Goal: Check status: Check status

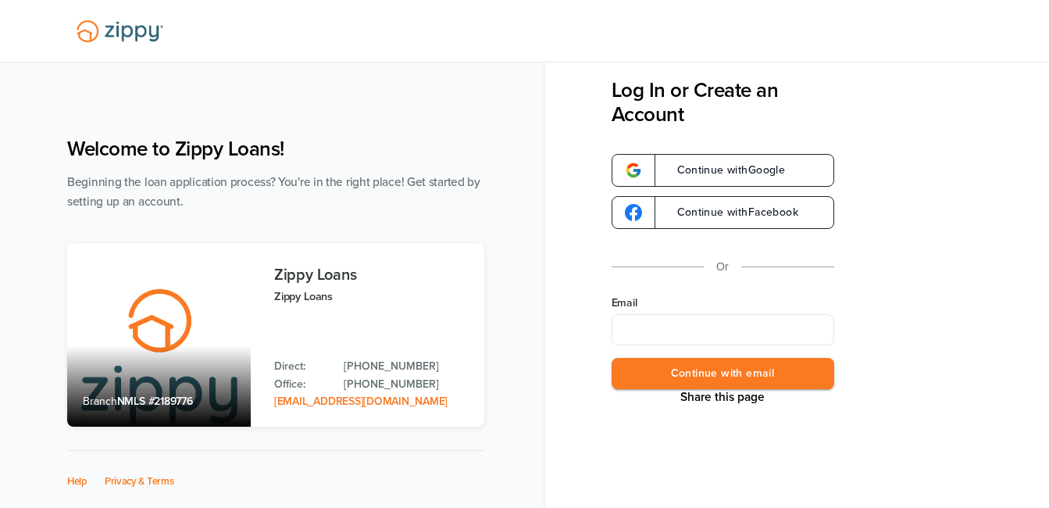
click at [644, 333] on input "Email" at bounding box center [723, 329] width 223 height 31
click at [661, 307] on label "Email" at bounding box center [723, 303] width 223 height 16
click at [661, 314] on input "****" at bounding box center [723, 329] width 223 height 31
type input "**********"
click at [666, 373] on button "Continue with email" at bounding box center [723, 374] width 223 height 32
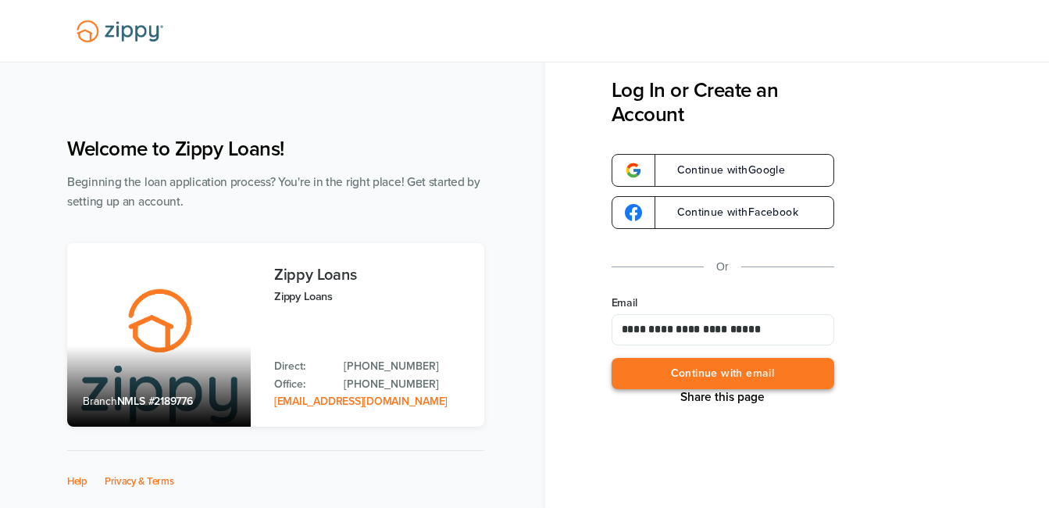
click at [716, 370] on button "Continue with email" at bounding box center [723, 374] width 223 height 32
click at [756, 372] on button "Continue with email" at bounding box center [723, 374] width 223 height 32
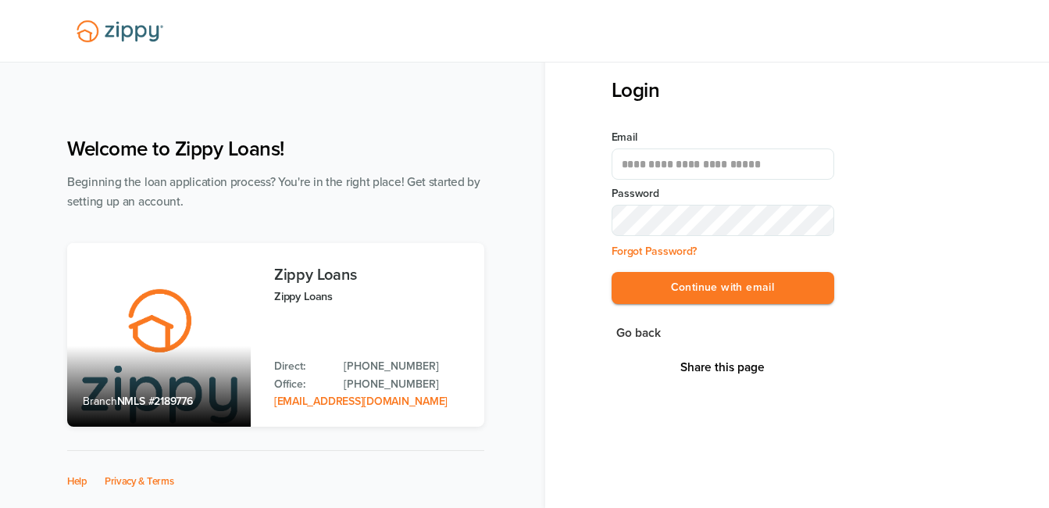
click at [766, 373] on button "Share this page" at bounding box center [723, 367] width 94 height 16
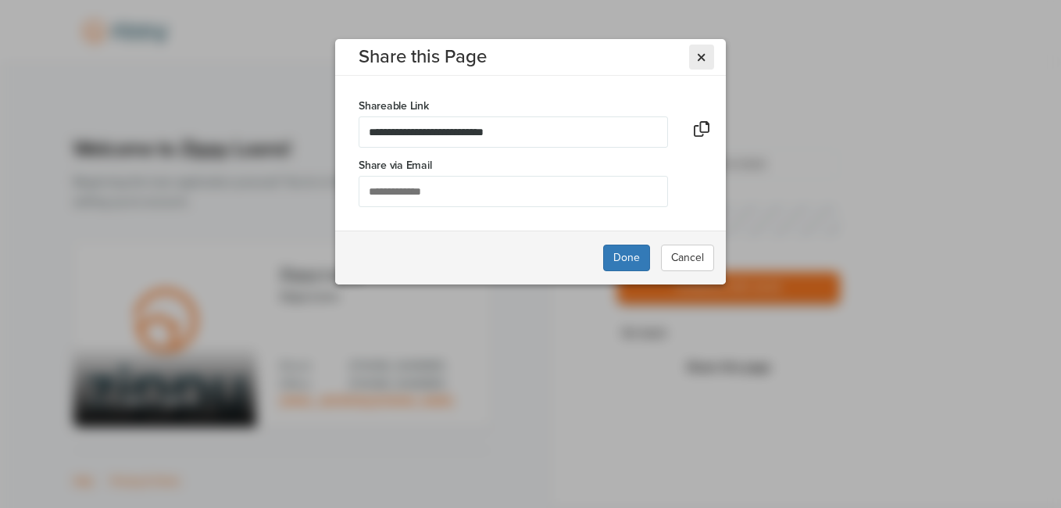
click at [702, 60] on icon "Close Modal" at bounding box center [701, 58] width 7 height 12
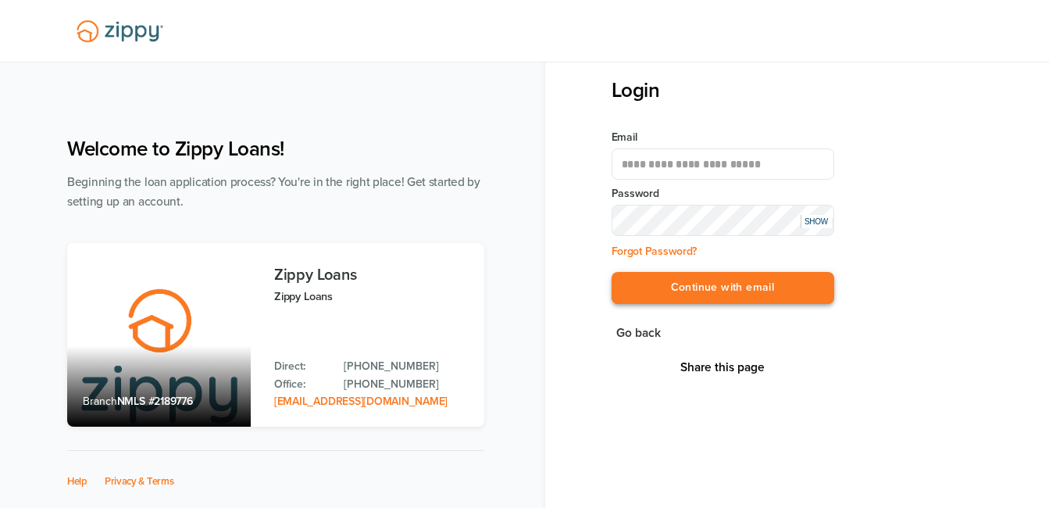
click at [670, 283] on button "Continue with email" at bounding box center [723, 288] width 223 height 32
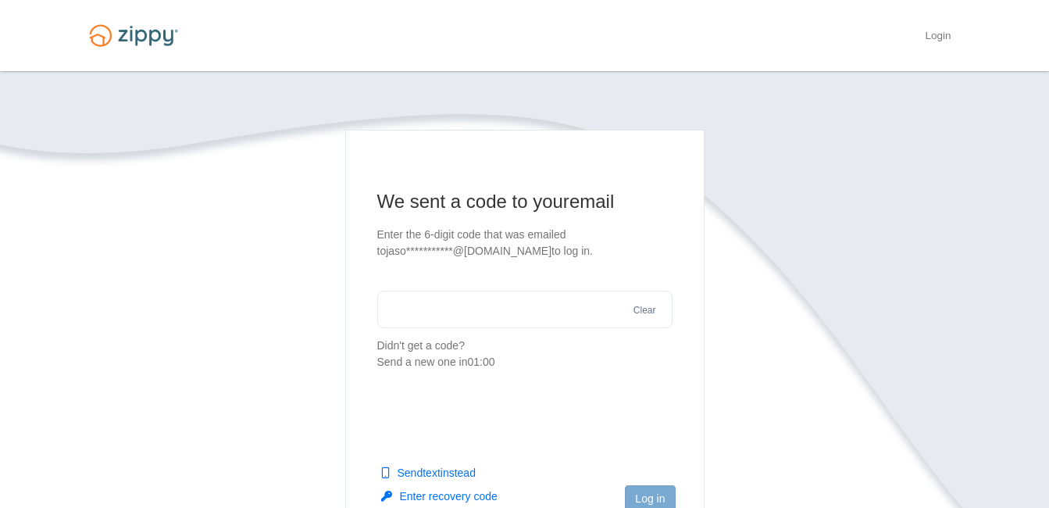
click at [542, 326] on input "text" at bounding box center [524, 310] width 295 height 38
click at [505, 305] on input "text" at bounding box center [524, 310] width 295 height 38
type input "******"
click at [651, 489] on button "Log in" at bounding box center [650, 498] width 50 height 27
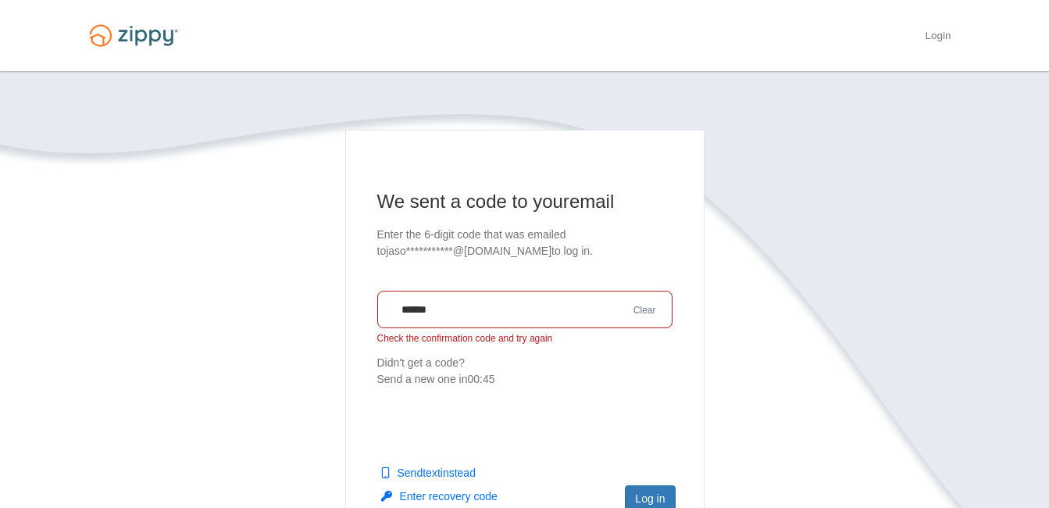
click at [646, 313] on button "Clear" at bounding box center [645, 310] width 32 height 15
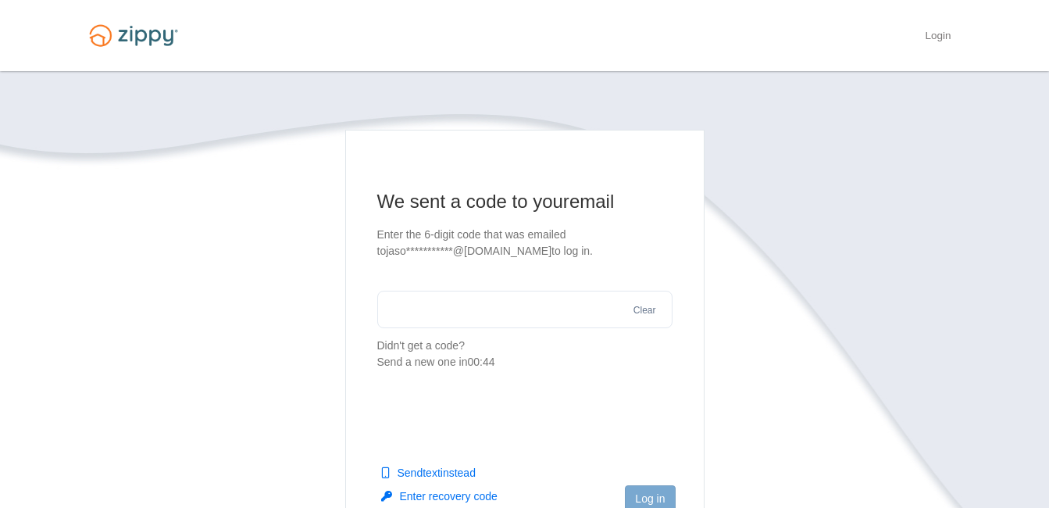
drag, startPoint x: 545, startPoint y: 319, endPoint x: 503, endPoint y: 341, distance: 47.5
click at [503, 341] on section "**********" at bounding box center [524, 279] width 295 height 181
click at [647, 494] on button "Log in" at bounding box center [650, 498] width 50 height 27
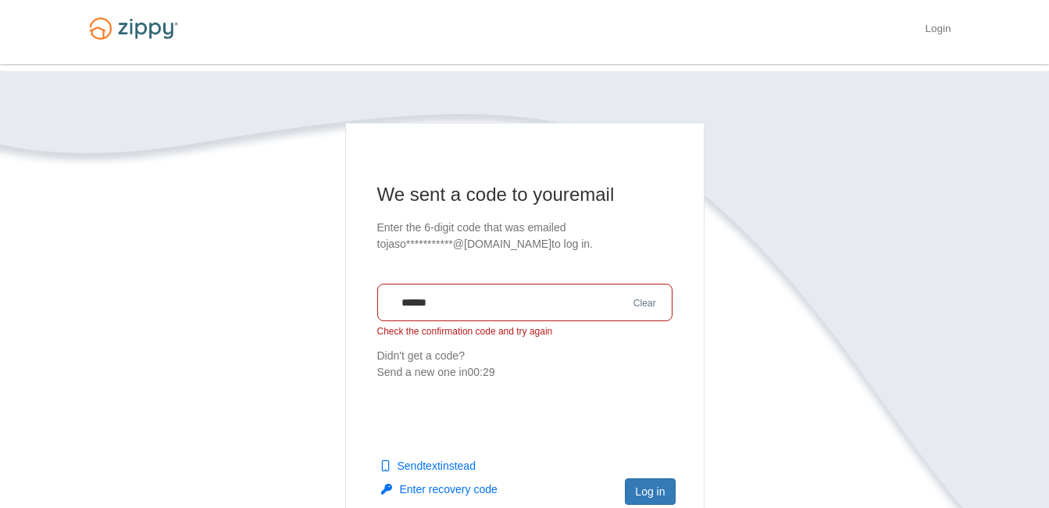
scroll to position [9, 0]
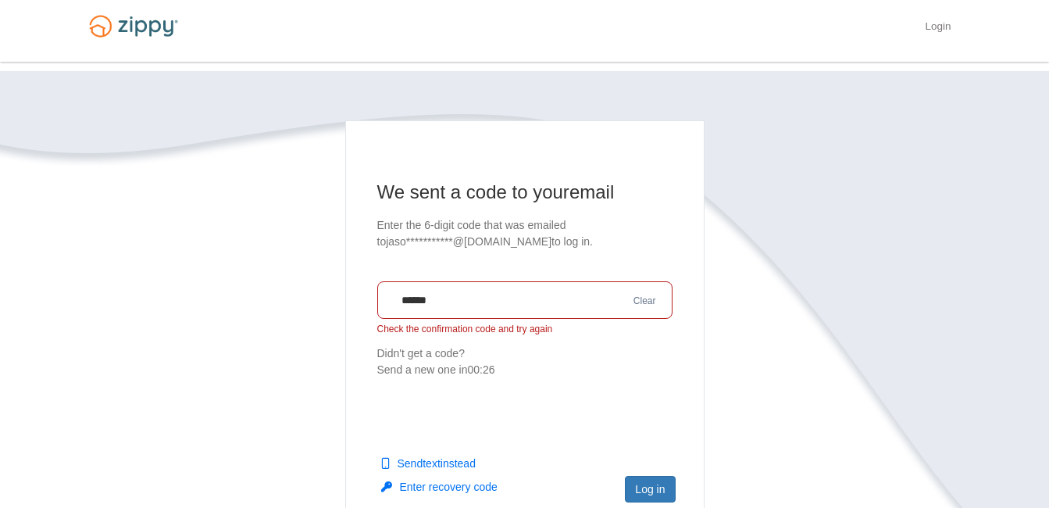
click at [452, 463] on button "Send text instead" at bounding box center [428, 463] width 95 height 16
drag, startPoint x: 561, startPoint y: 295, endPoint x: 380, endPoint y: 287, distance: 180.7
click at [380, 287] on input "******" at bounding box center [524, 300] width 295 height 38
type input "*"
click at [450, 293] on input "*" at bounding box center [524, 300] width 295 height 38
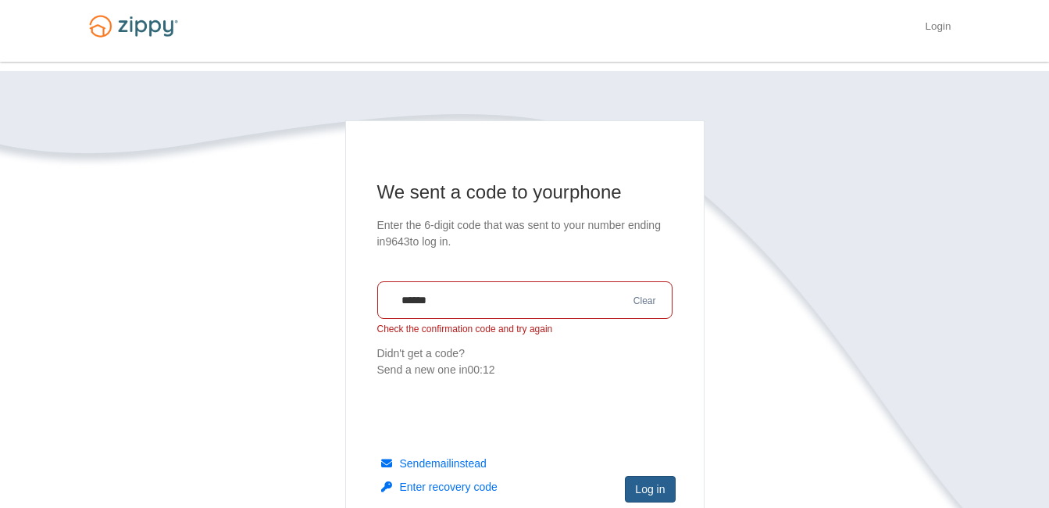
type input "******"
click at [641, 487] on button "Log in" at bounding box center [650, 489] width 50 height 27
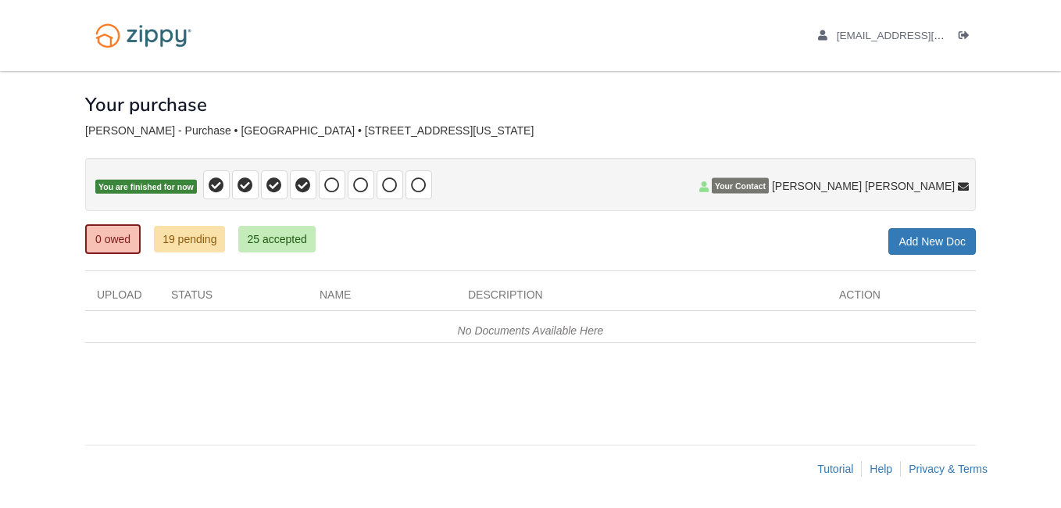
click at [539, 228] on div "0 owed 19 pending 25 accepted My Estimated Payment × My Estimated Payment Add N…" at bounding box center [530, 241] width 891 height 28
click at [206, 229] on link "19 pending" at bounding box center [189, 239] width 71 height 27
click at [991, 329] on body "jasonscollins29@gmail.com Logout" at bounding box center [530, 254] width 1061 height 508
click at [466, 335] on em "No Documents Available Here" at bounding box center [531, 330] width 146 height 13
click at [207, 246] on link "19 pending" at bounding box center [189, 239] width 71 height 27
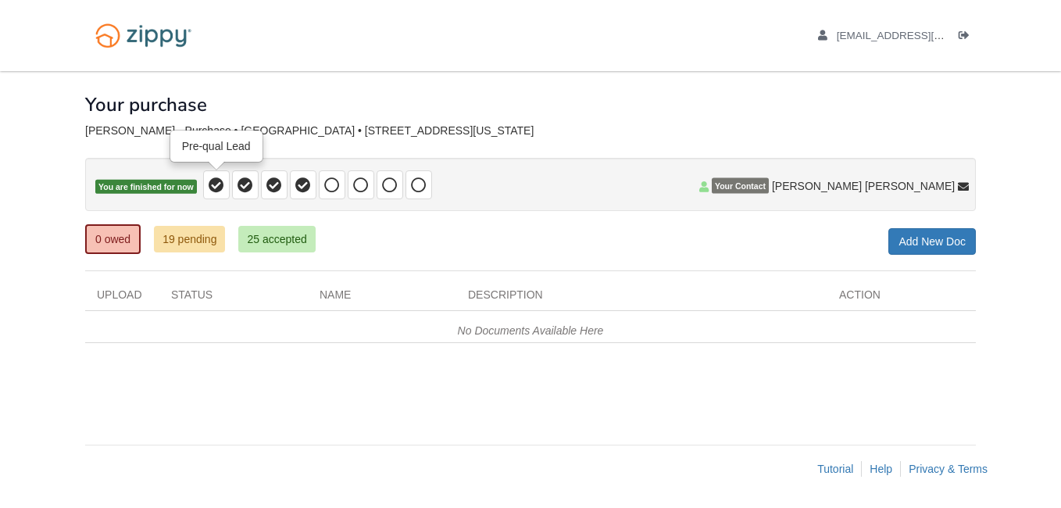
click at [215, 187] on icon at bounding box center [217, 185] width 16 height 16
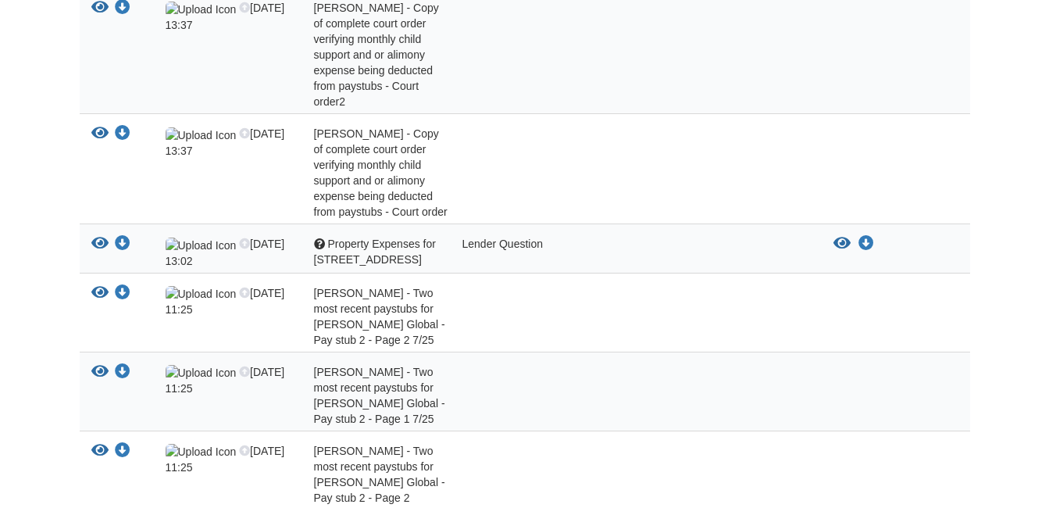
scroll to position [750, 0]
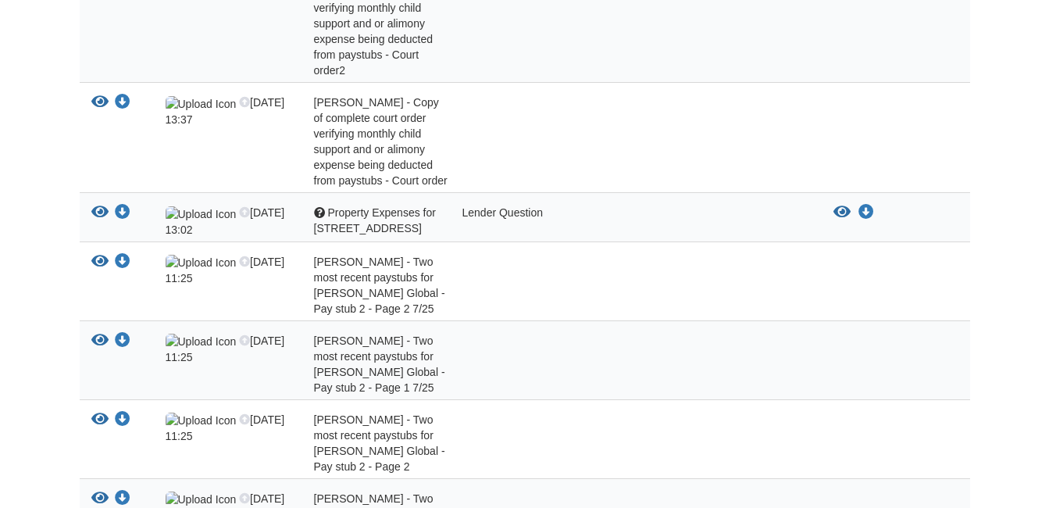
click at [444, 254] on div "[PERSON_NAME] - Two most recent paystubs for [PERSON_NAME] Global - Pay stub 2 …" at bounding box center [376, 285] width 148 height 63
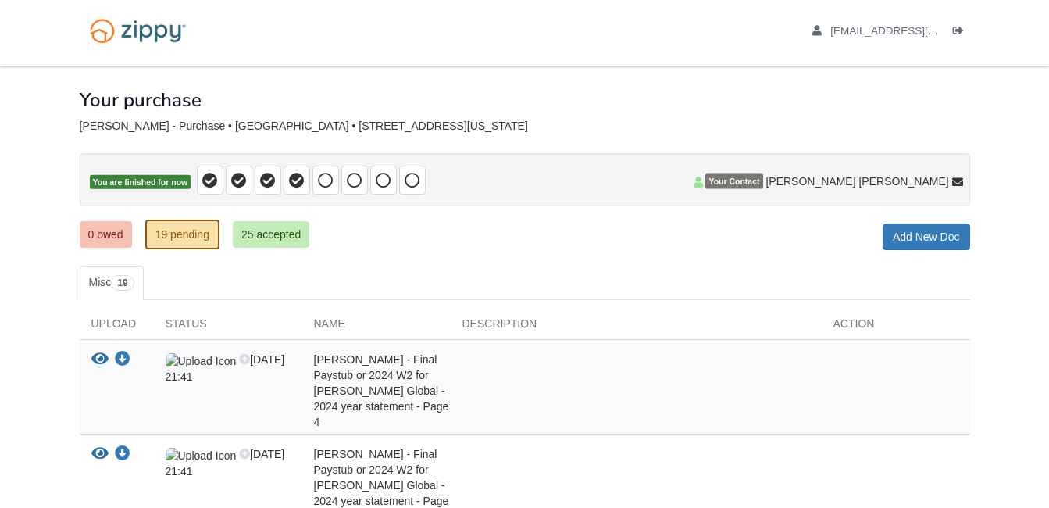
scroll to position [0, 0]
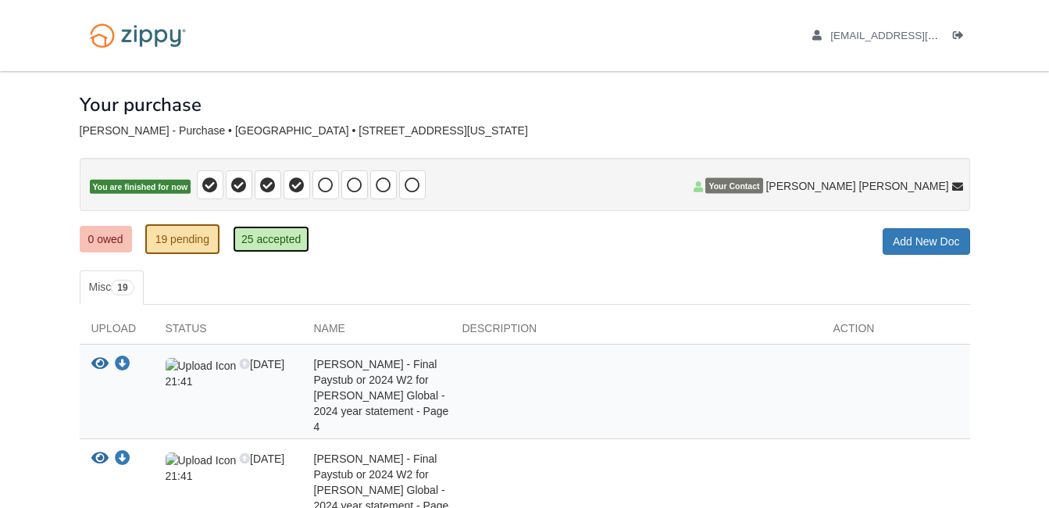
click at [258, 230] on link "25 accepted" at bounding box center [271, 239] width 77 height 27
click at [284, 238] on link "25 accepted" at bounding box center [271, 239] width 77 height 27
click at [272, 227] on link "25 accepted" at bounding box center [271, 239] width 77 height 27
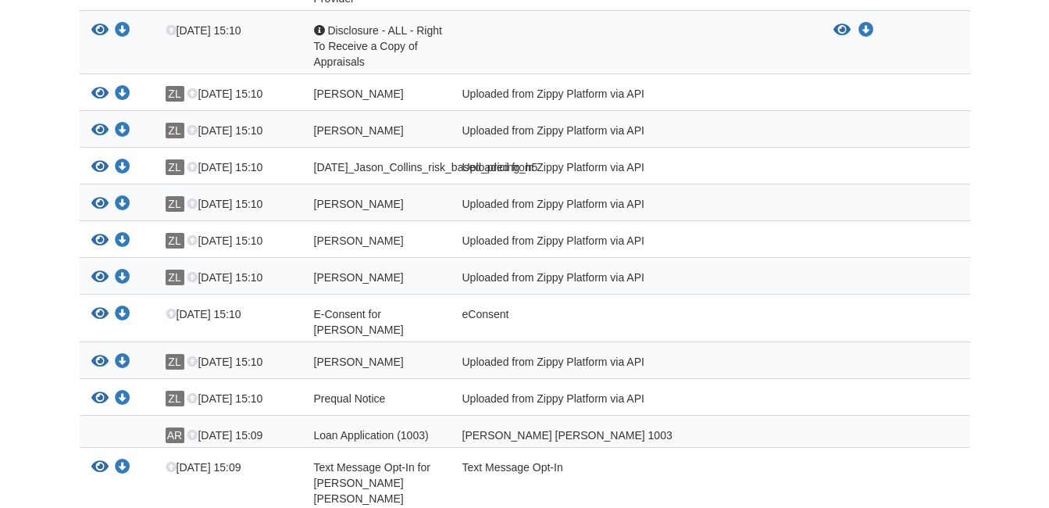
scroll to position [1009, 0]
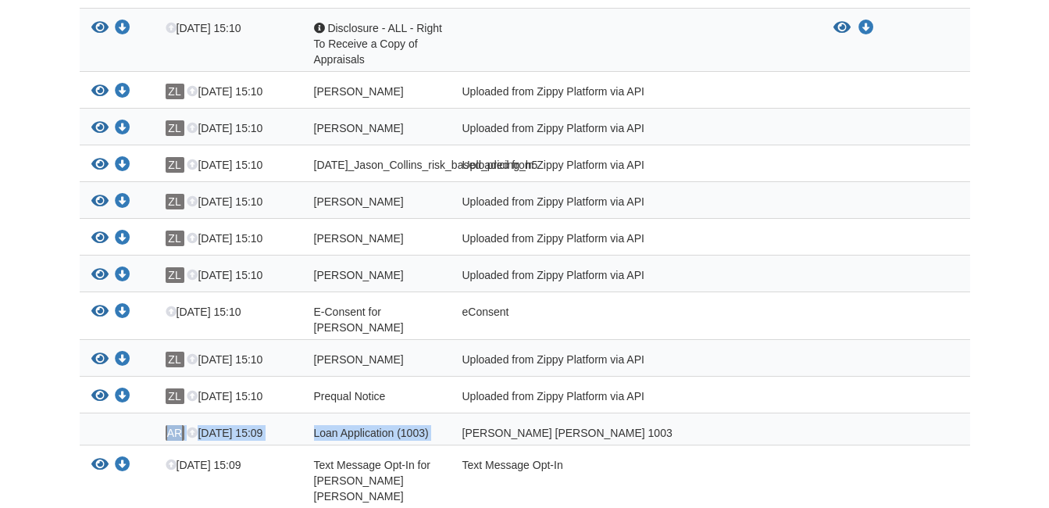
drag, startPoint x: 463, startPoint y: 405, endPoint x: 228, endPoint y: 389, distance: 234.9
click at [228, 413] on div "AR [DATE] 15:09 Loan Application (1003) [PERSON_NAME] [PERSON_NAME] 1003" at bounding box center [525, 429] width 891 height 32
drag, startPoint x: 228, startPoint y: 389, endPoint x: 160, endPoint y: 391, distance: 68.0
click at [160, 413] on div "AR [DATE] 15:09 Loan Application (1003) [PERSON_NAME] [PERSON_NAME] 1003" at bounding box center [525, 429] width 891 height 32
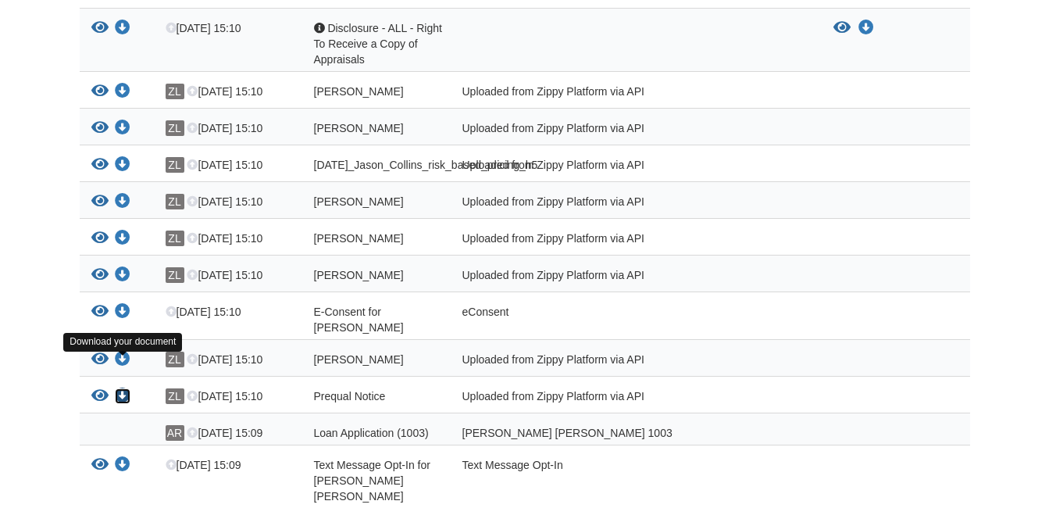
click at [125, 388] on icon "Download Prequal Notice" at bounding box center [123, 396] width 16 height 16
click at [310, 230] on div "[PERSON_NAME]" at bounding box center [376, 240] width 148 height 20
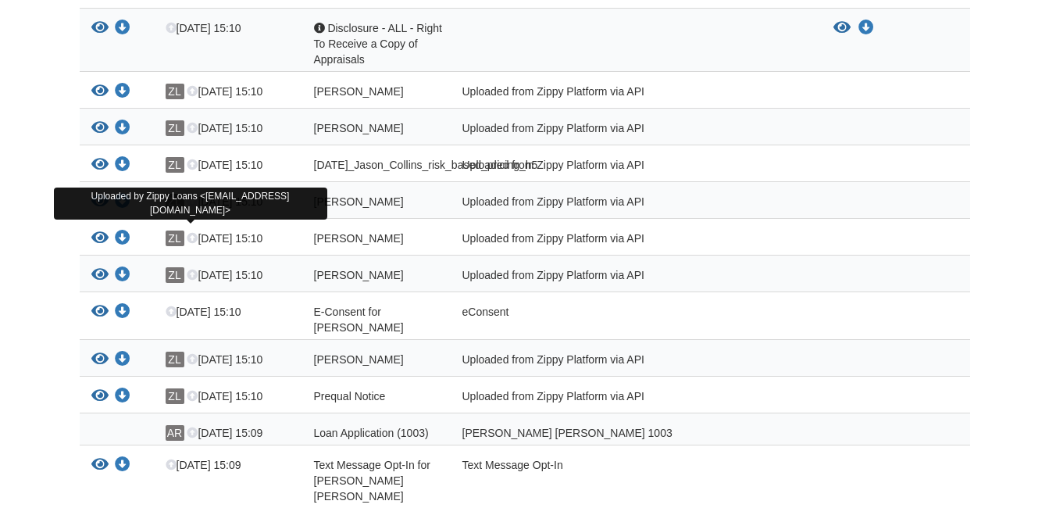
click at [168, 230] on span "ZL" at bounding box center [175, 238] width 19 height 16
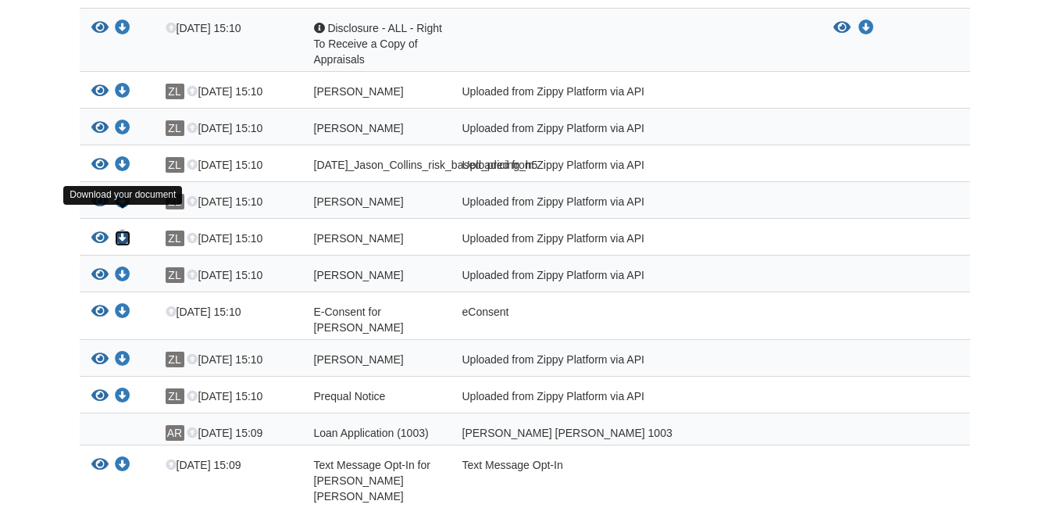
click at [130, 230] on icon "Download Jason_Collins_terms_of_use" at bounding box center [123, 238] width 16 height 16
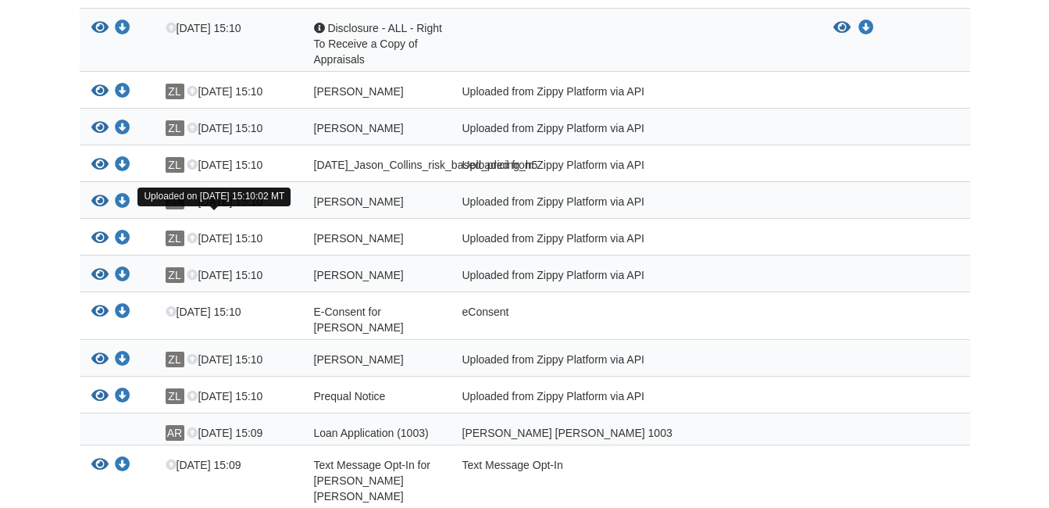
click at [249, 232] on span "[DATE] 15:10" at bounding box center [225, 238] width 76 height 13
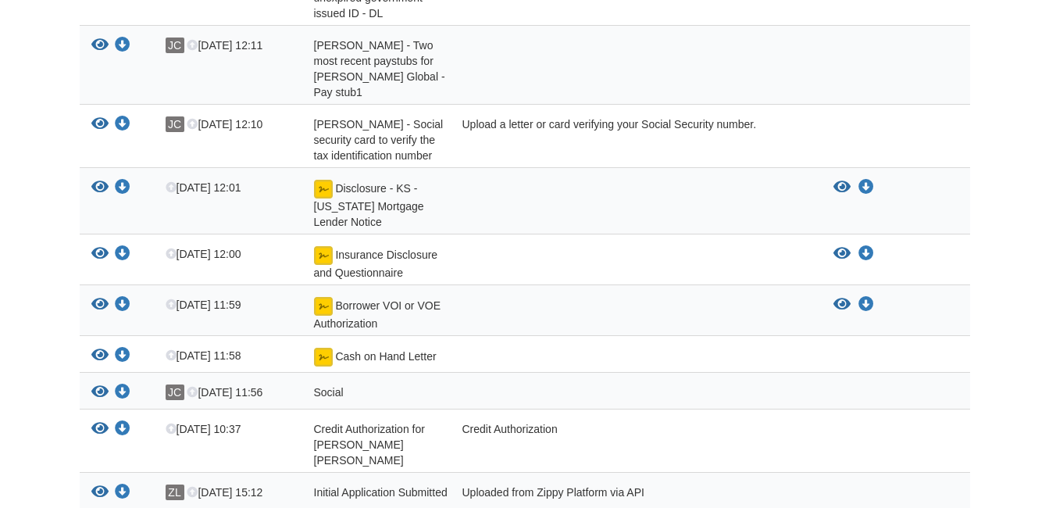
scroll to position [448, 0]
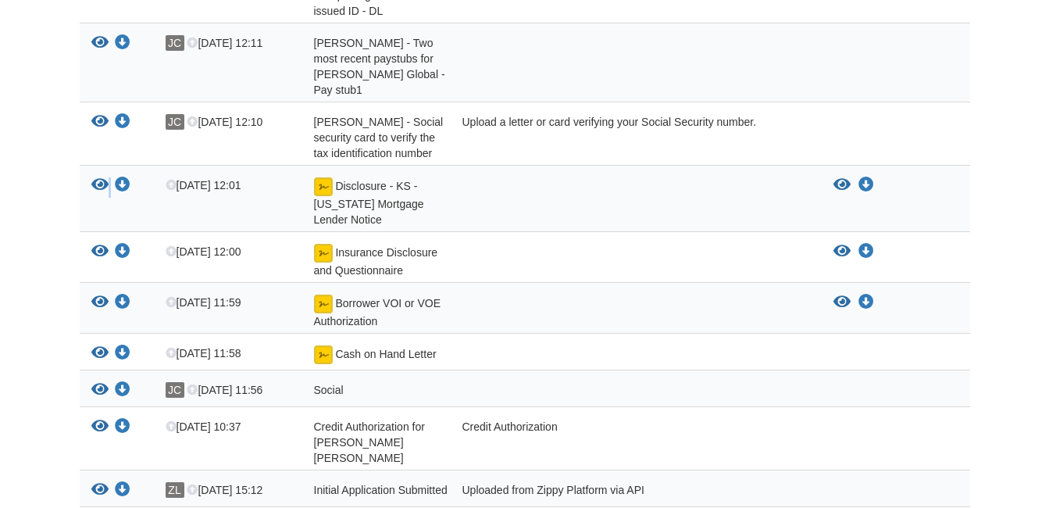
drag, startPoint x: 238, startPoint y: 159, endPoint x: 159, endPoint y: 170, distance: 80.4
click at [159, 170] on div "View your document Download your document [DATE] 12:01 Disclosure - KS - [US_ST…" at bounding box center [525, 199] width 891 height 66
click at [159, 177] on div "[DATE] 12:01" at bounding box center [228, 202] width 148 height 50
click at [95, 177] on icon "View Disclosure - KS - Kansas Mortgage Lender Notice" at bounding box center [99, 185] width 17 height 16
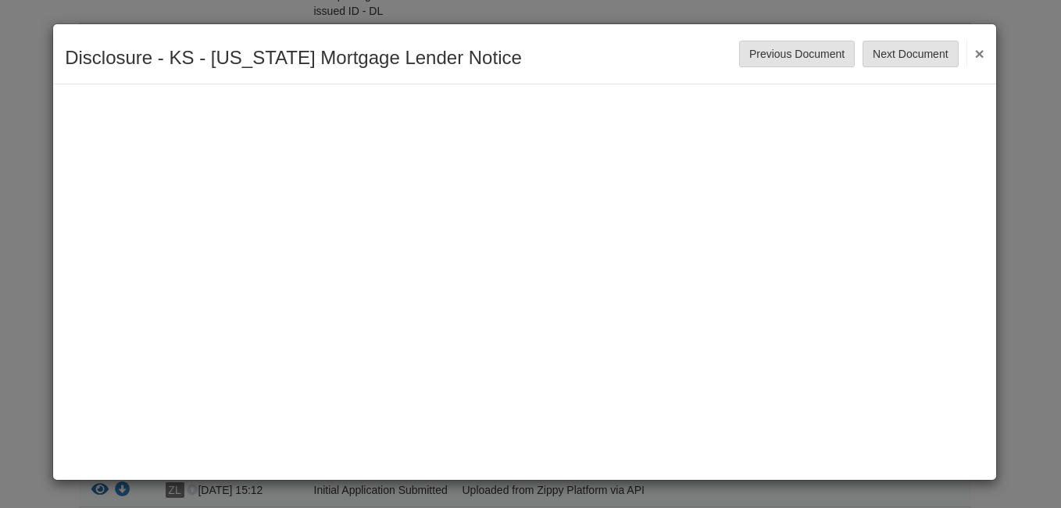
click at [981, 51] on button "×" at bounding box center [975, 53] width 18 height 28
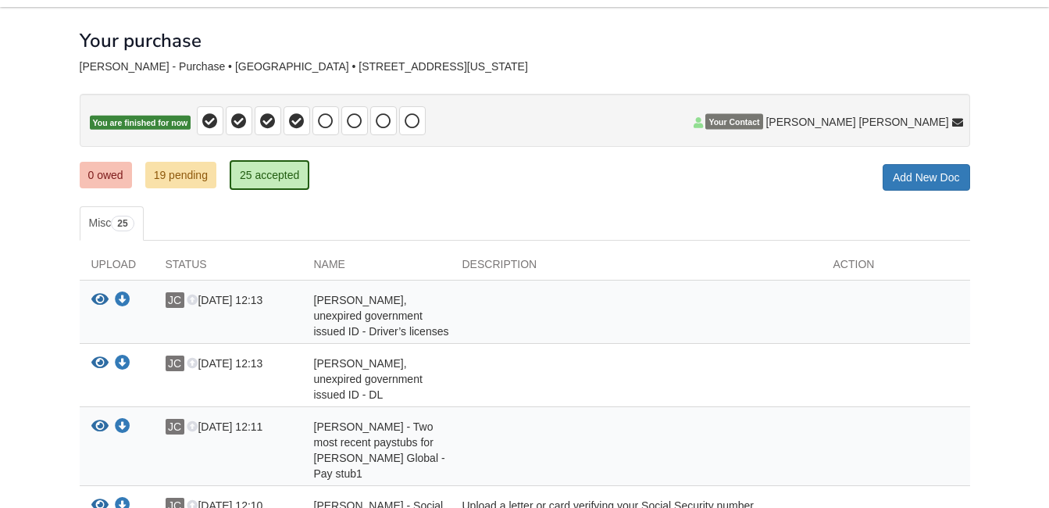
scroll to position [94, 0]
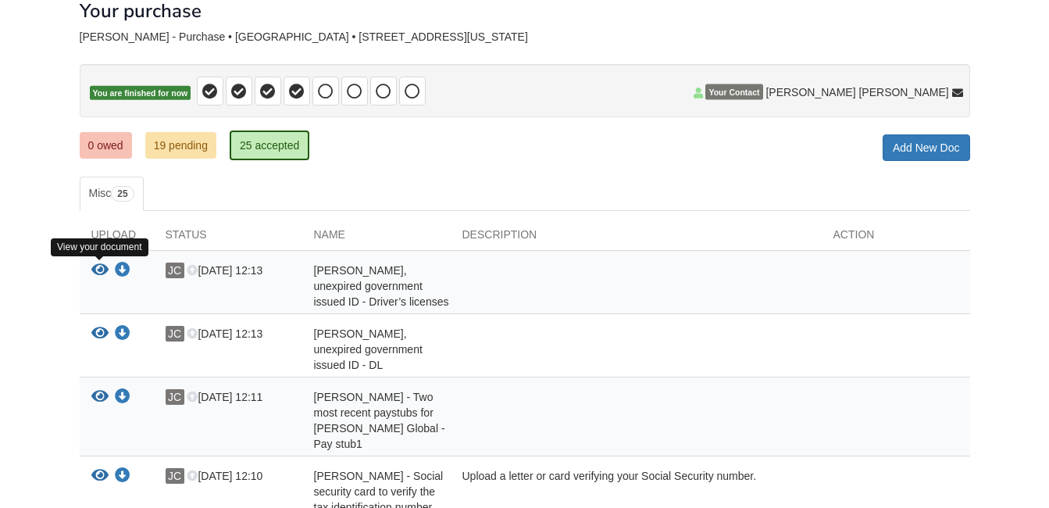
click at [98, 273] on icon "View Jason Collins - Valid, unexpired government issued ID - Driver’s licenses" at bounding box center [99, 271] width 17 height 16
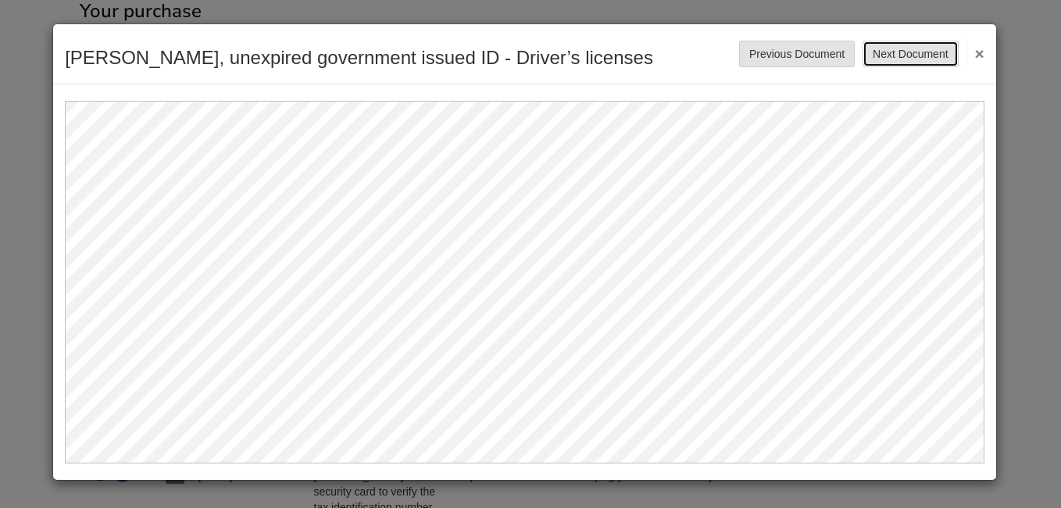
click at [919, 49] on button "Next Document" at bounding box center [910, 54] width 95 height 27
click at [987, 177] on div at bounding box center [524, 273] width 943 height 379
click at [909, 53] on button "Next Document" at bounding box center [910, 54] width 95 height 27
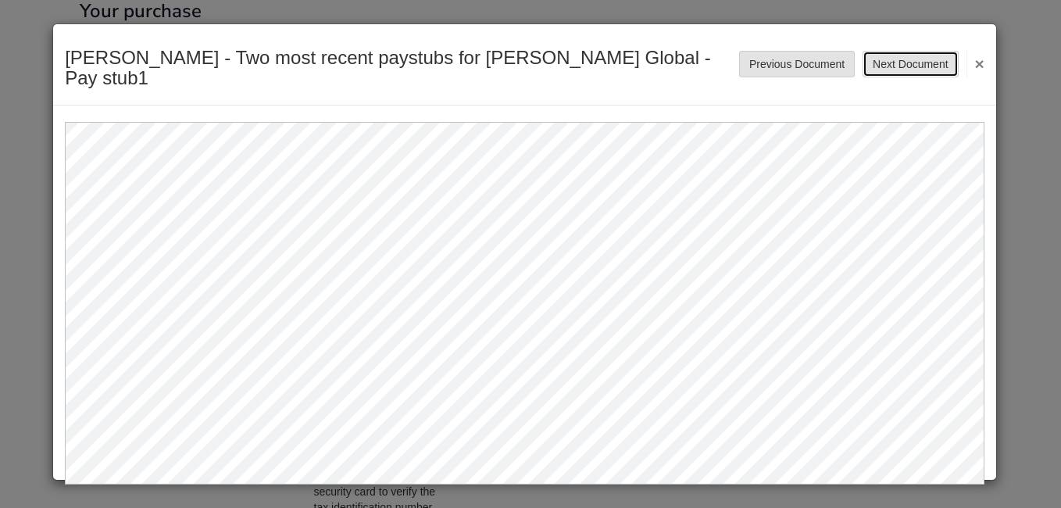
click at [909, 53] on button "Next Document" at bounding box center [910, 64] width 95 height 27
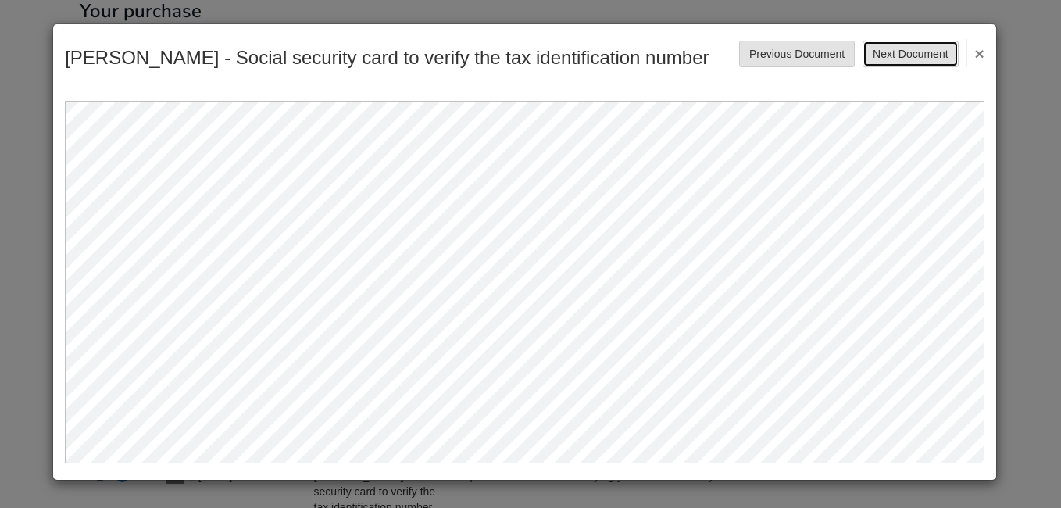
click at [909, 53] on button "Next Document" at bounding box center [910, 54] width 95 height 27
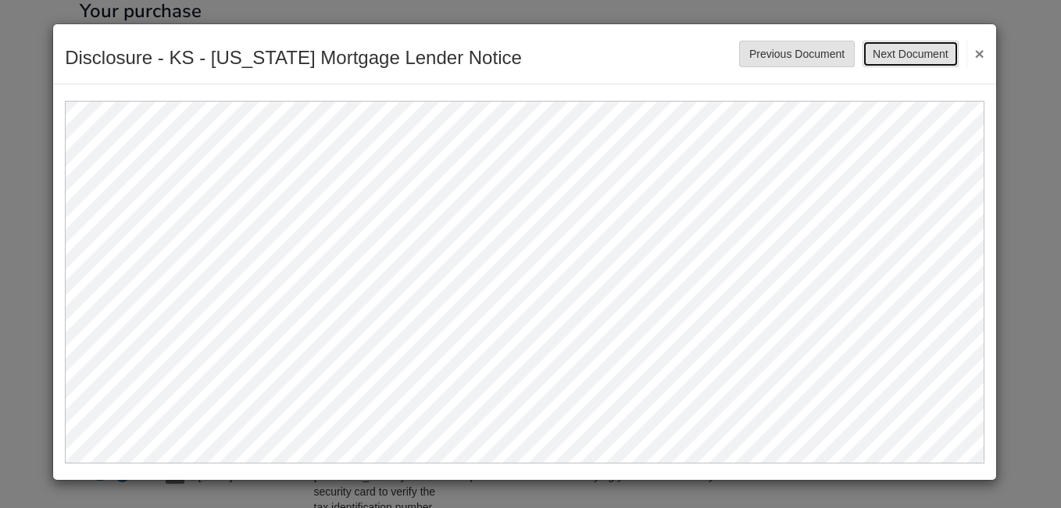
click at [907, 53] on button "Next Document" at bounding box center [910, 54] width 95 height 27
click at [940, 52] on button "Next Document" at bounding box center [910, 54] width 95 height 27
click at [928, 53] on button "Next Document" at bounding box center [910, 54] width 95 height 27
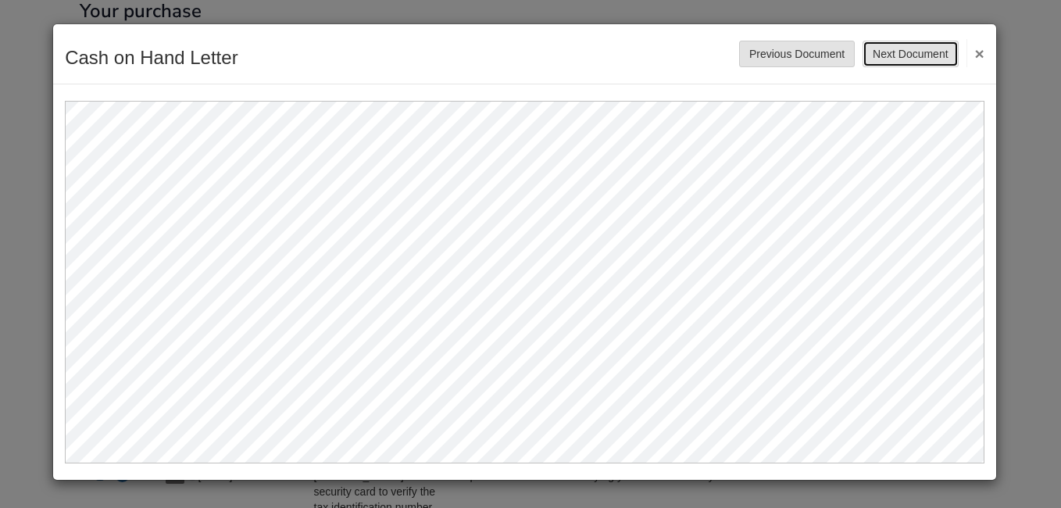
click at [930, 54] on button "Next Document" at bounding box center [910, 54] width 95 height 27
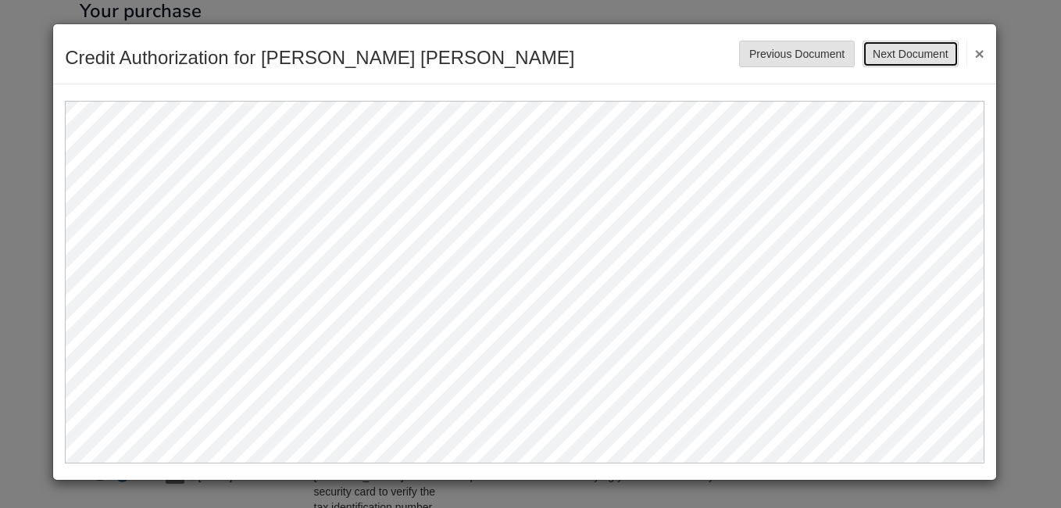
click at [897, 59] on button "Next Document" at bounding box center [910, 54] width 95 height 27
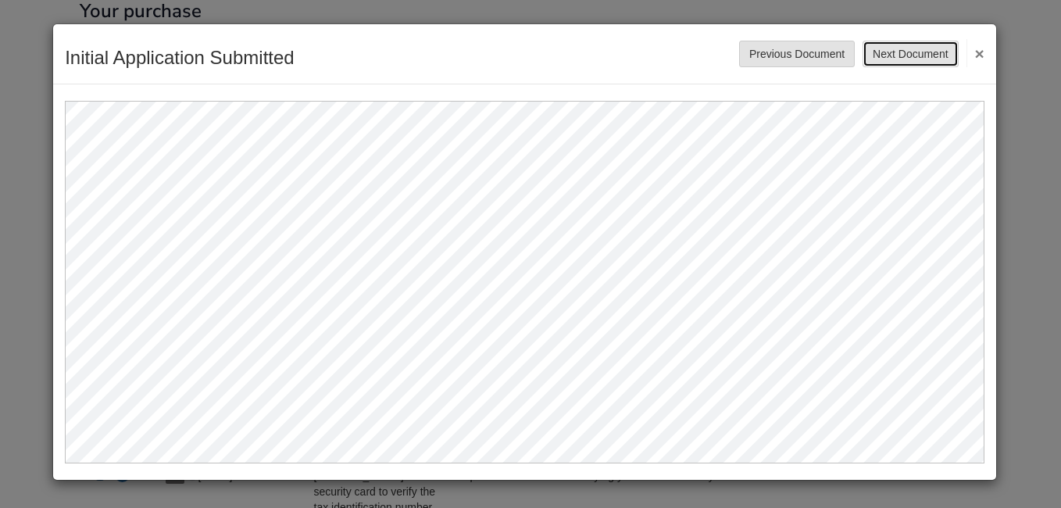
click at [908, 55] on button "Next Document" at bounding box center [910, 54] width 95 height 27
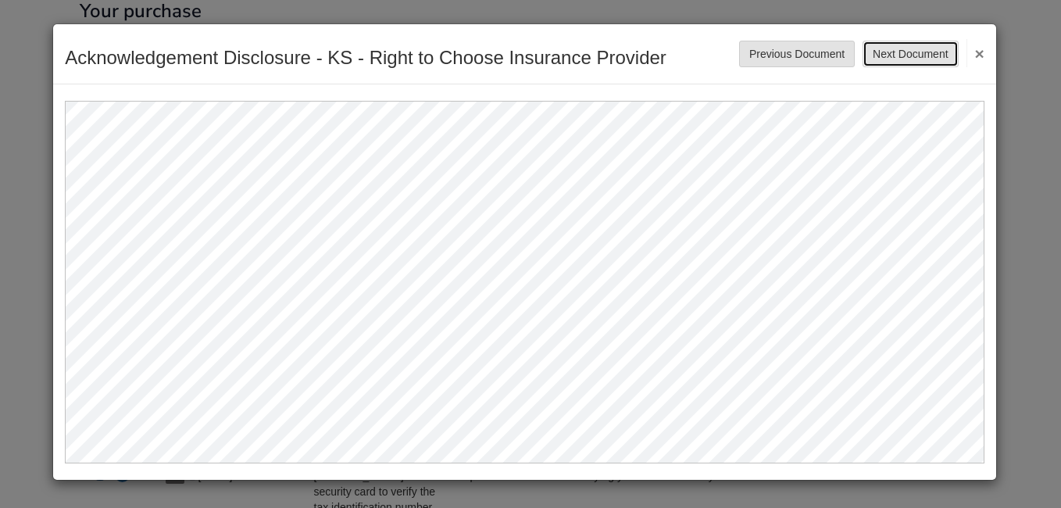
click at [940, 56] on button "Next Document" at bounding box center [910, 54] width 95 height 27
click at [933, 51] on button "Next Document" at bounding box center [910, 54] width 95 height 27
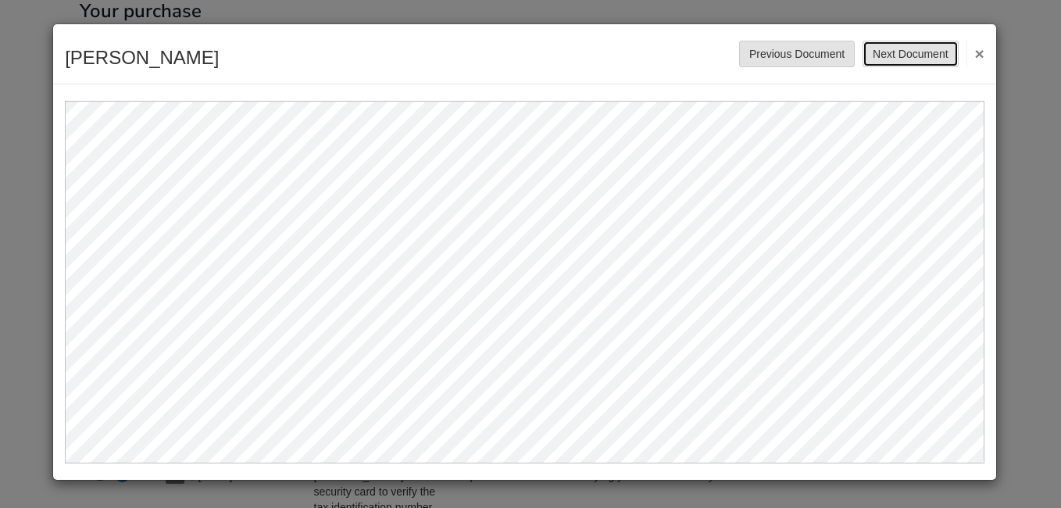
drag, startPoint x: 908, startPoint y: 58, endPoint x: 901, endPoint y: 49, distance: 11.1
click at [901, 49] on button "Next Document" at bounding box center [910, 54] width 95 height 27
click at [894, 55] on button "Next Document" at bounding box center [910, 54] width 95 height 27
click at [907, 60] on button "Next Document" at bounding box center [910, 54] width 95 height 27
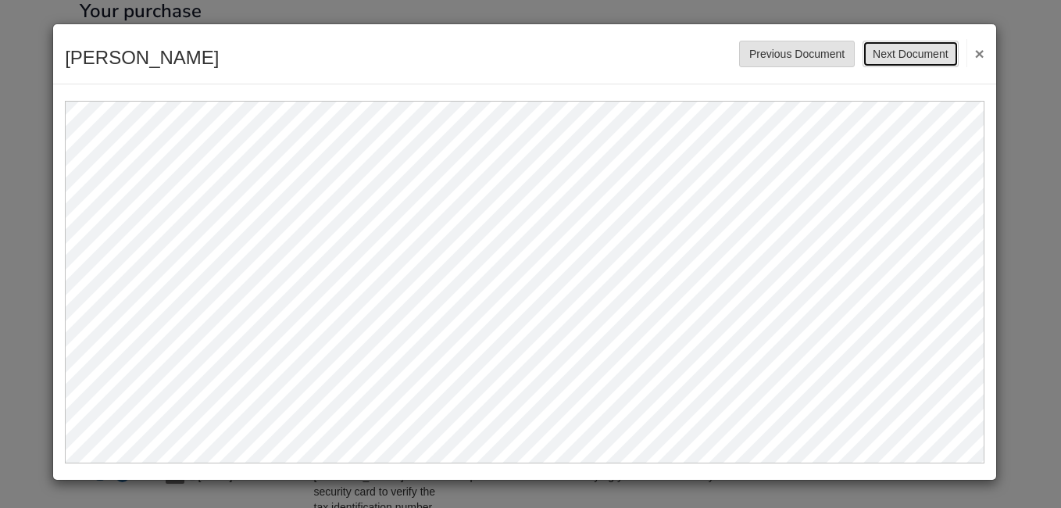
click at [907, 60] on button "Next Document" at bounding box center [910, 54] width 95 height 27
click at [919, 52] on button "Next Document" at bounding box center [910, 54] width 95 height 27
click at [916, 57] on button "Next Document" at bounding box center [910, 54] width 95 height 27
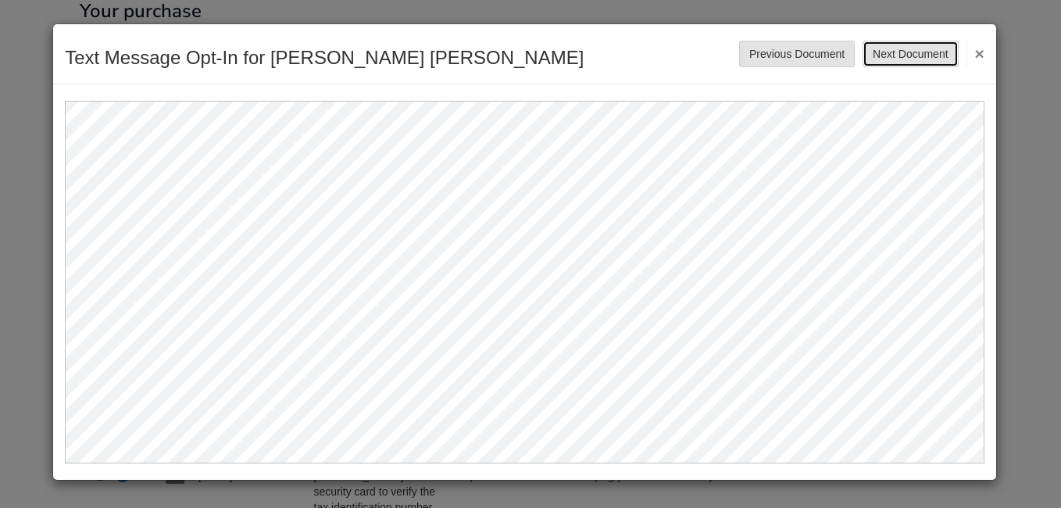
click at [934, 60] on button "Next Document" at bounding box center [910, 54] width 95 height 27
click at [905, 52] on button "Next Document" at bounding box center [910, 54] width 95 height 27
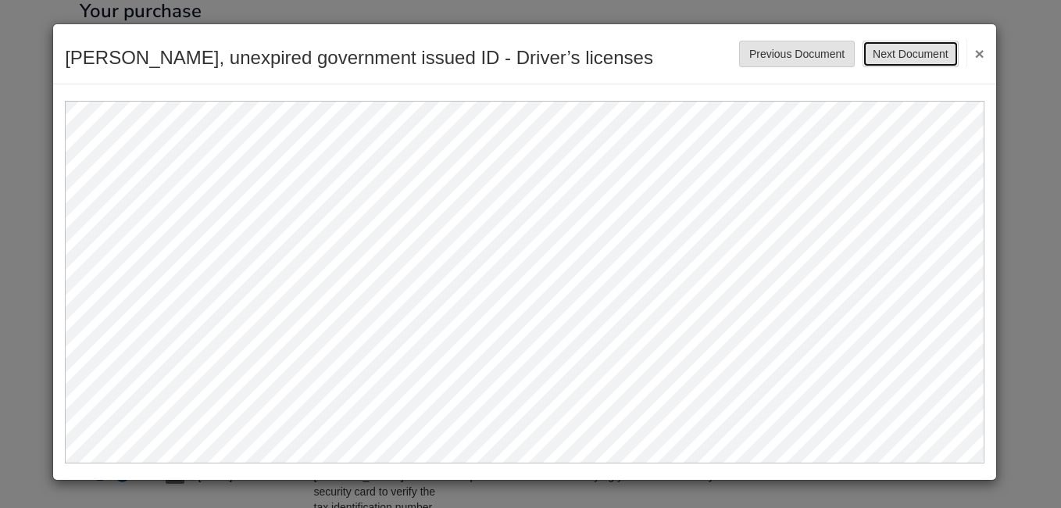
click at [895, 55] on button "Next Document" at bounding box center [910, 54] width 95 height 27
click at [918, 60] on button "Next Document" at bounding box center [910, 54] width 95 height 27
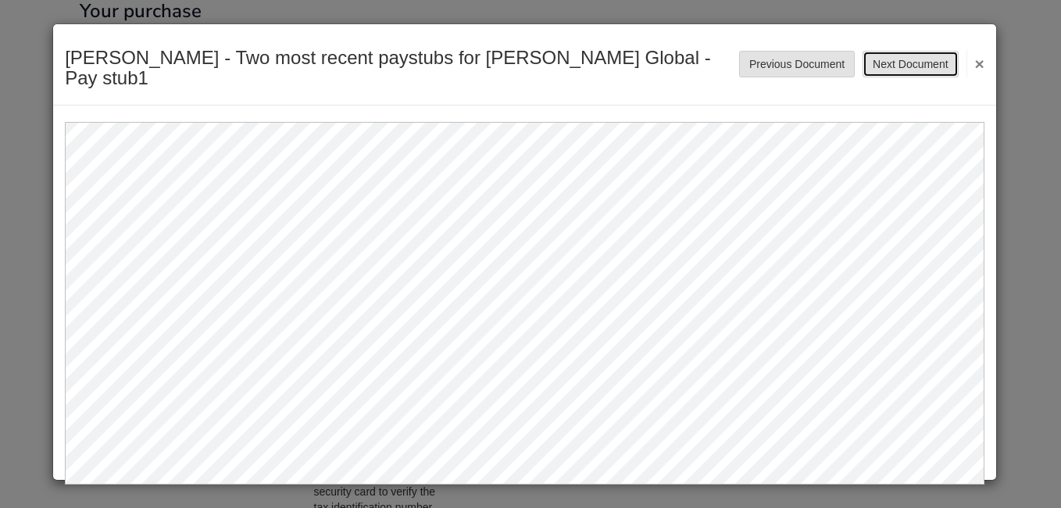
click at [918, 60] on button "Next Document" at bounding box center [910, 64] width 95 height 27
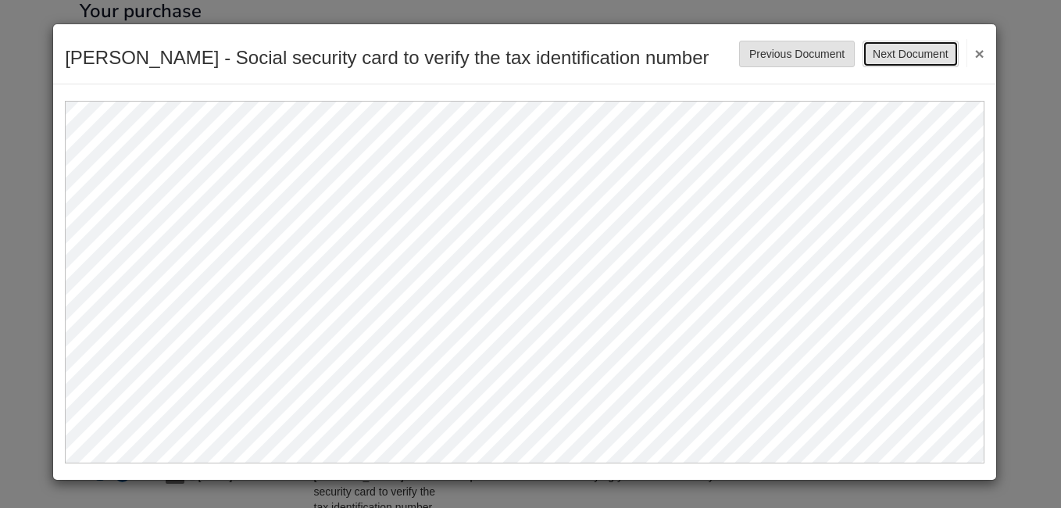
click at [918, 60] on button "Next Document" at bounding box center [910, 54] width 95 height 27
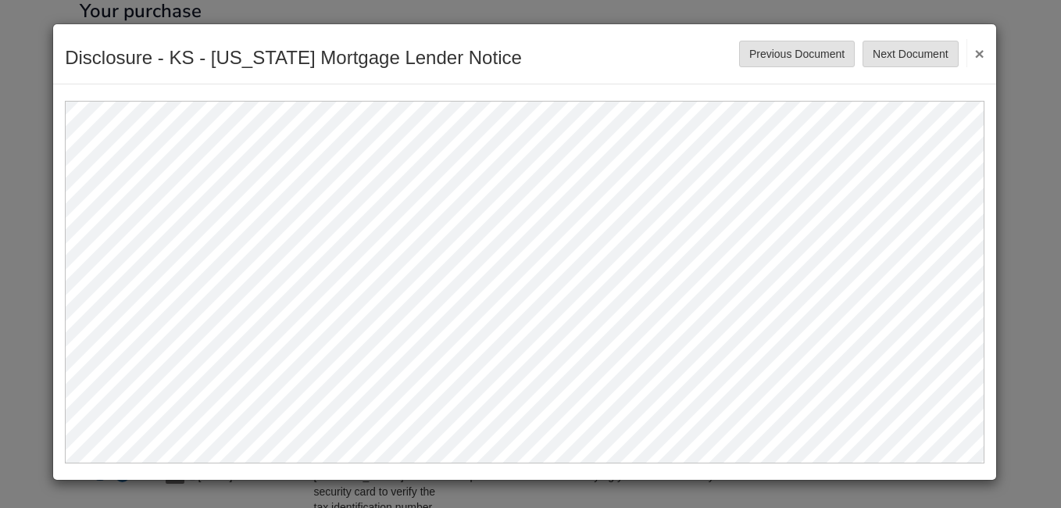
click at [866, 79] on div "Disclosure - KS - [US_STATE] Mortgage Lender Notice Save Cancel Previous Docume…" at bounding box center [524, 54] width 943 height 60
click at [897, 63] on button "Next Document" at bounding box center [910, 54] width 95 height 27
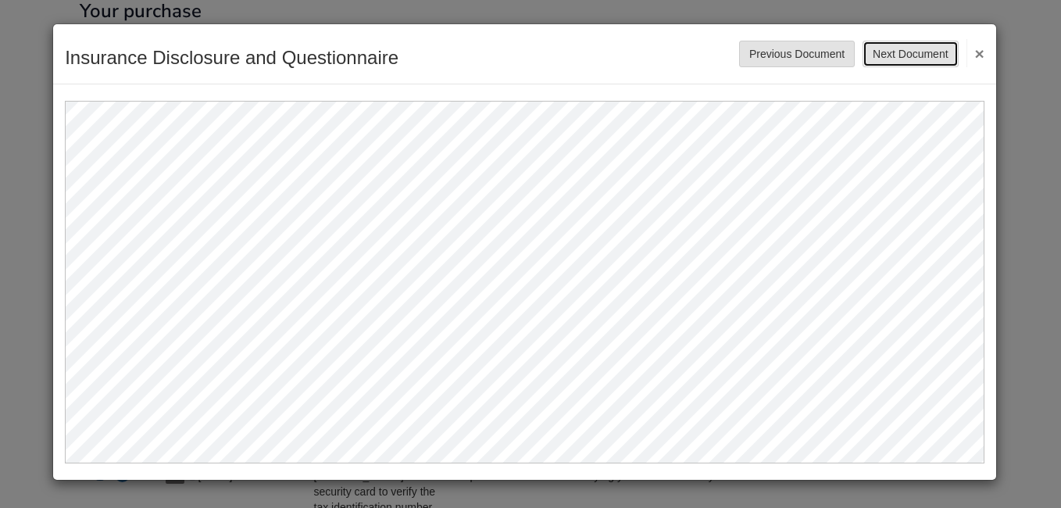
click at [909, 55] on button "Next Document" at bounding box center [910, 54] width 95 height 27
click at [914, 55] on button "Next Document" at bounding box center [910, 54] width 95 height 27
click at [916, 48] on button "Next Document" at bounding box center [910, 54] width 95 height 27
click at [921, 56] on button "Next Document" at bounding box center [910, 54] width 95 height 27
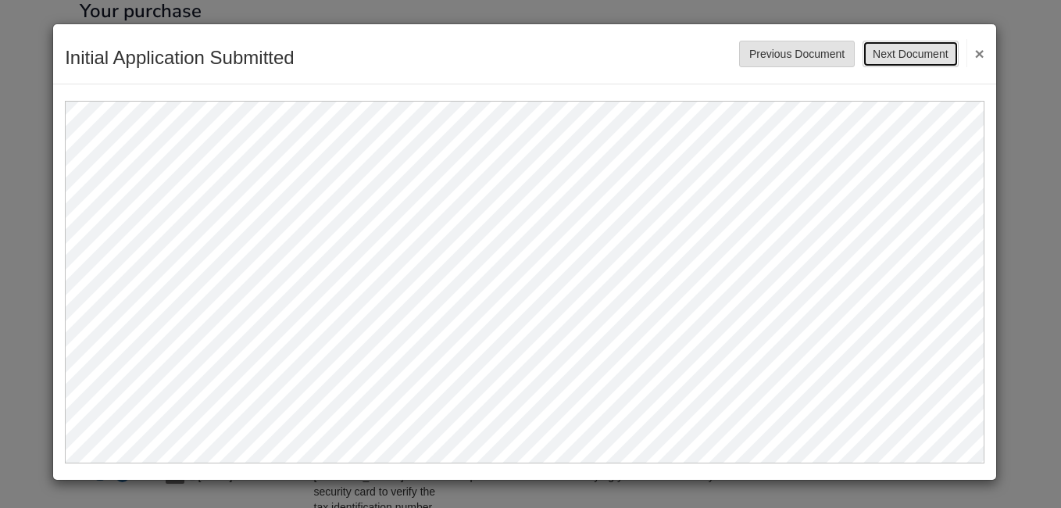
click at [908, 57] on button "Next Document" at bounding box center [910, 54] width 95 height 27
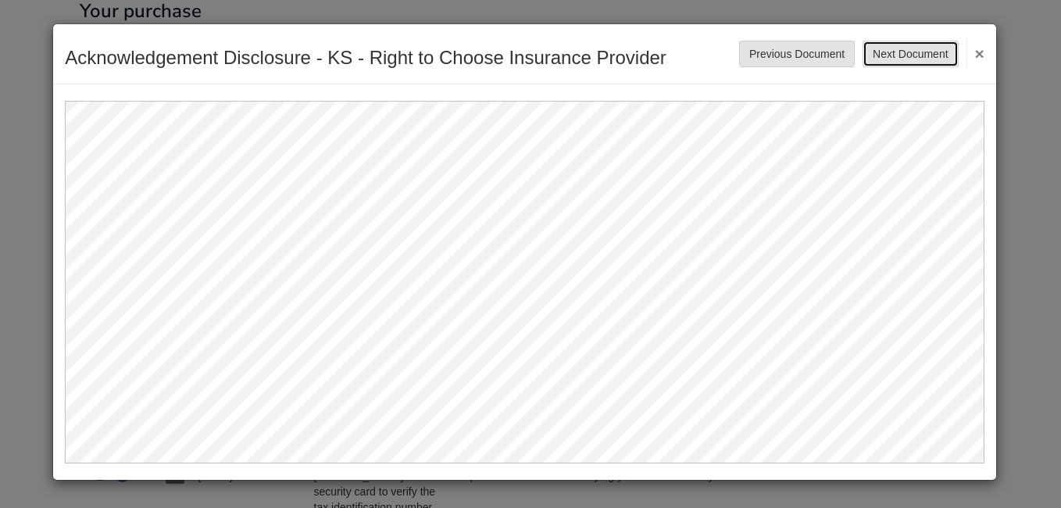
click at [894, 41] on button "Next Document" at bounding box center [910, 54] width 95 height 27
click at [932, 47] on button "Next Document" at bounding box center [910, 54] width 95 height 27
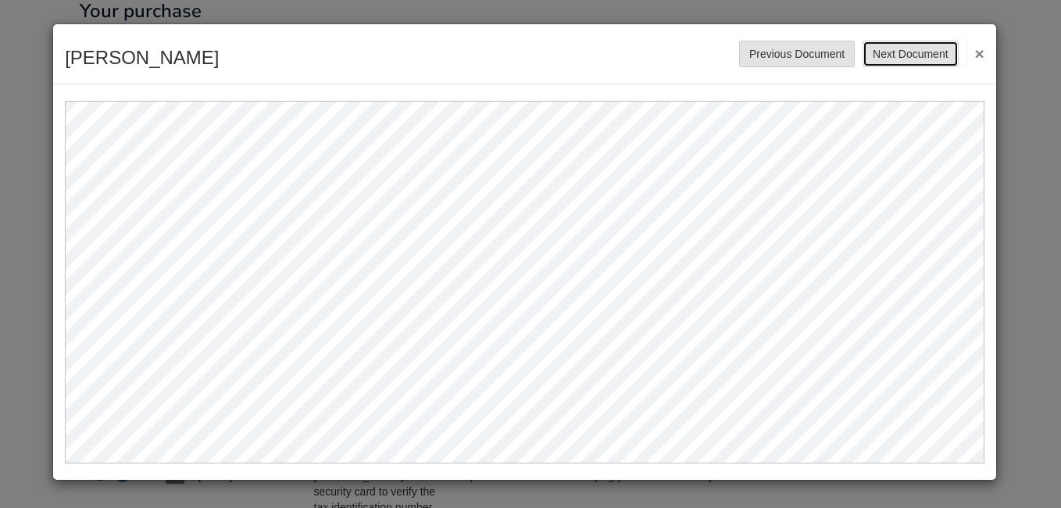
click at [932, 47] on button "Next Document" at bounding box center [910, 54] width 95 height 27
click at [918, 51] on button "Next Document" at bounding box center [910, 54] width 95 height 27
drag, startPoint x: 823, startPoint y: 87, endPoint x: 888, endPoint y: 59, distance: 71.4
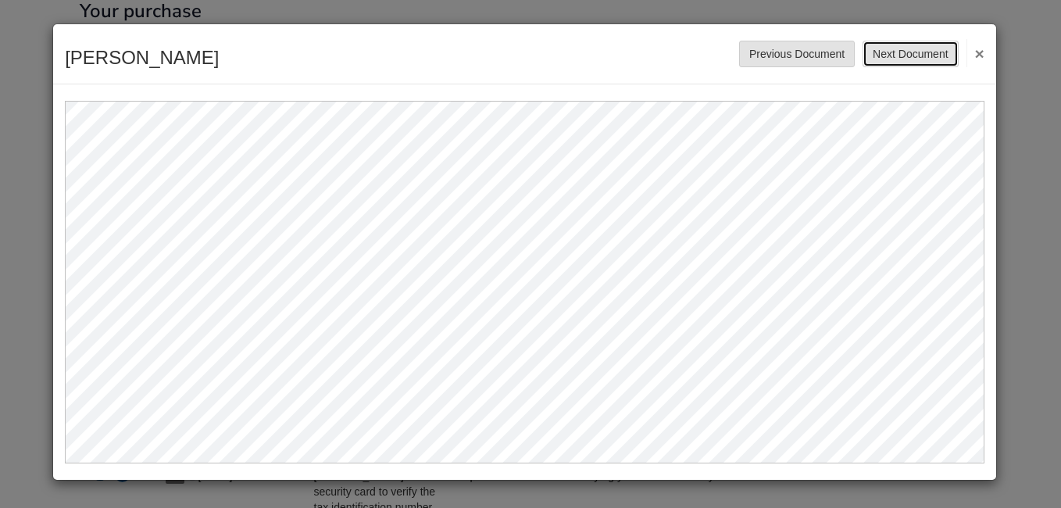
click at [888, 59] on button "Next Document" at bounding box center [910, 54] width 95 height 27
drag, startPoint x: 888, startPoint y: 59, endPoint x: 882, endPoint y: 51, distance: 10.0
click at [882, 51] on button "Next Document" at bounding box center [910, 54] width 95 height 27
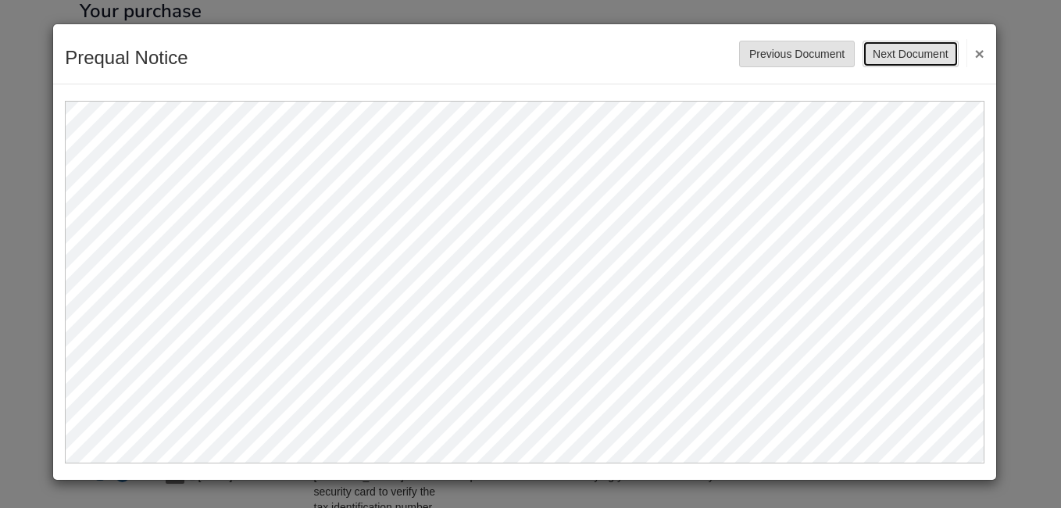
click at [882, 51] on button "Next Document" at bounding box center [910, 54] width 95 height 27
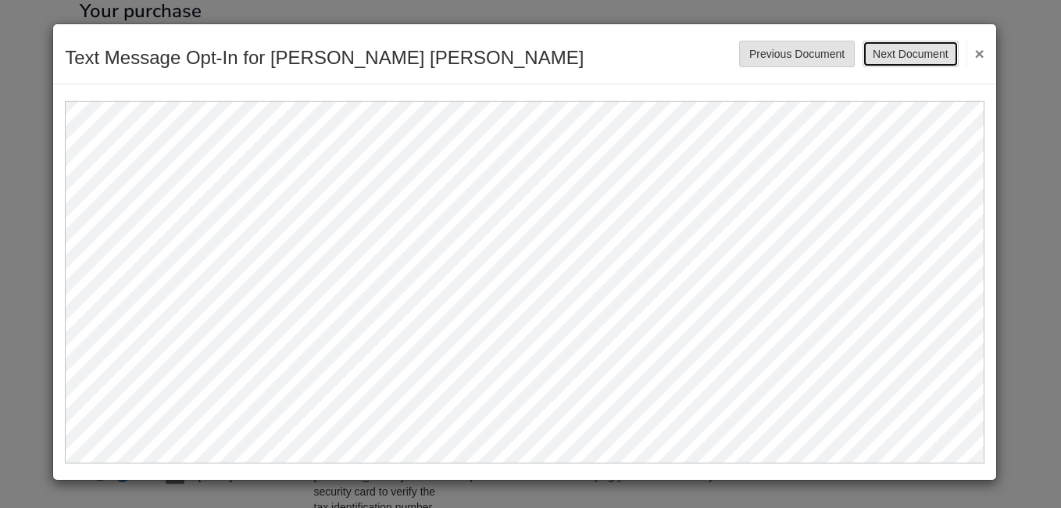
click at [882, 51] on button "Next Document" at bounding box center [910, 54] width 95 height 27
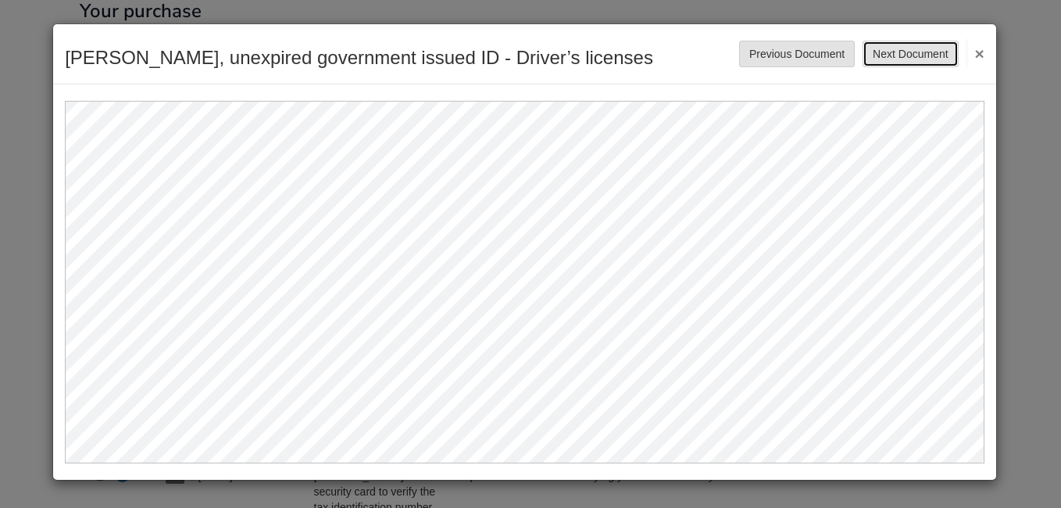
click at [882, 51] on button "Next Document" at bounding box center [910, 54] width 95 height 27
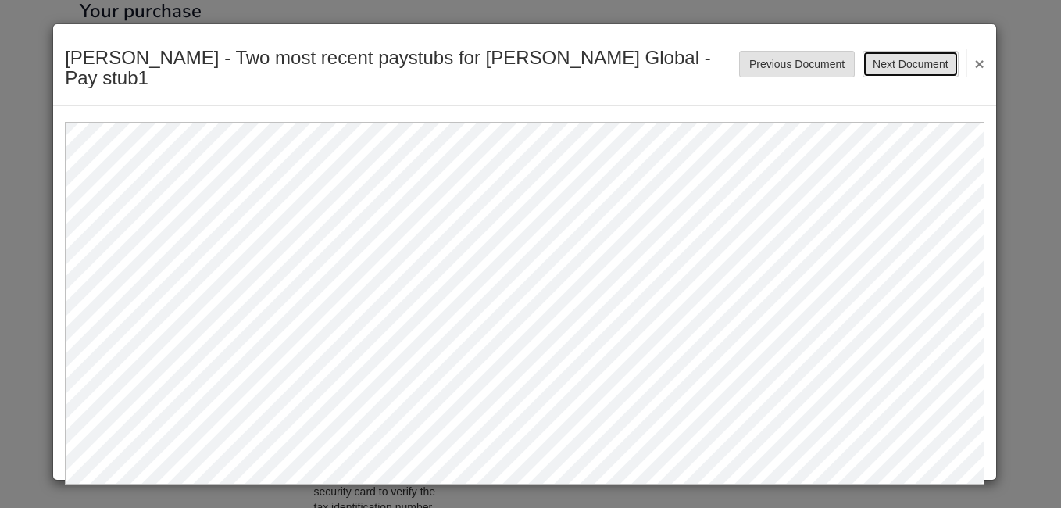
click at [923, 57] on button "Next Document" at bounding box center [910, 64] width 95 height 27
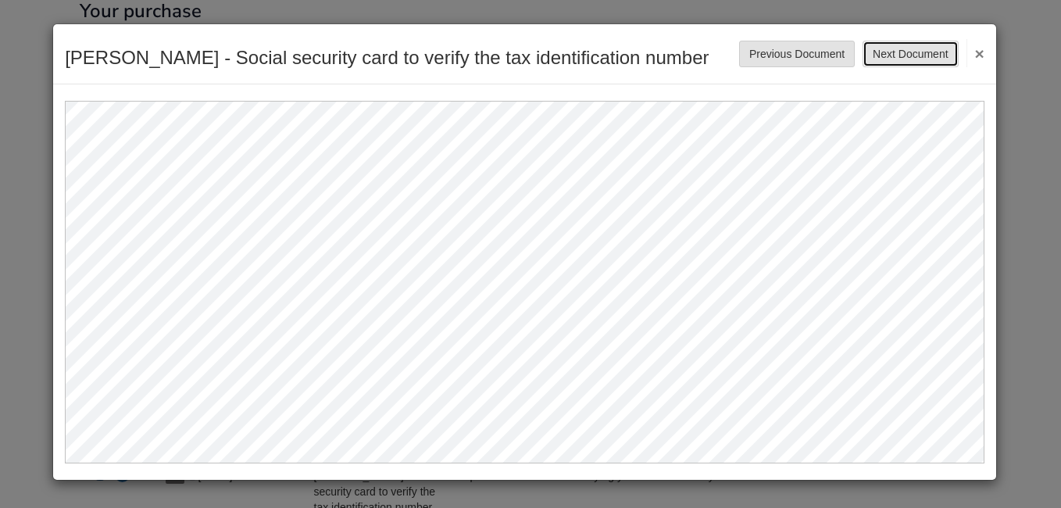
click at [914, 55] on button "Next Document" at bounding box center [910, 54] width 95 height 27
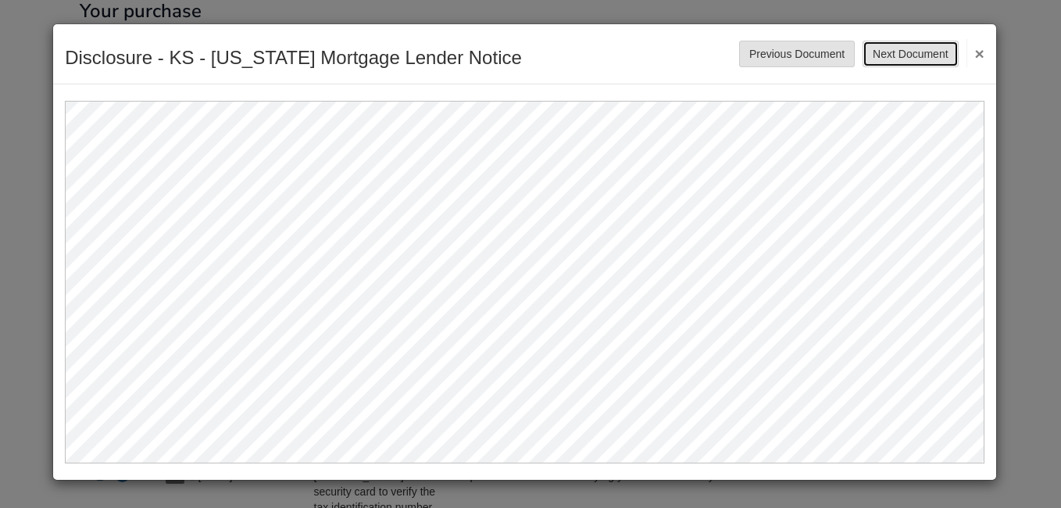
click at [914, 55] on button "Next Document" at bounding box center [910, 54] width 95 height 27
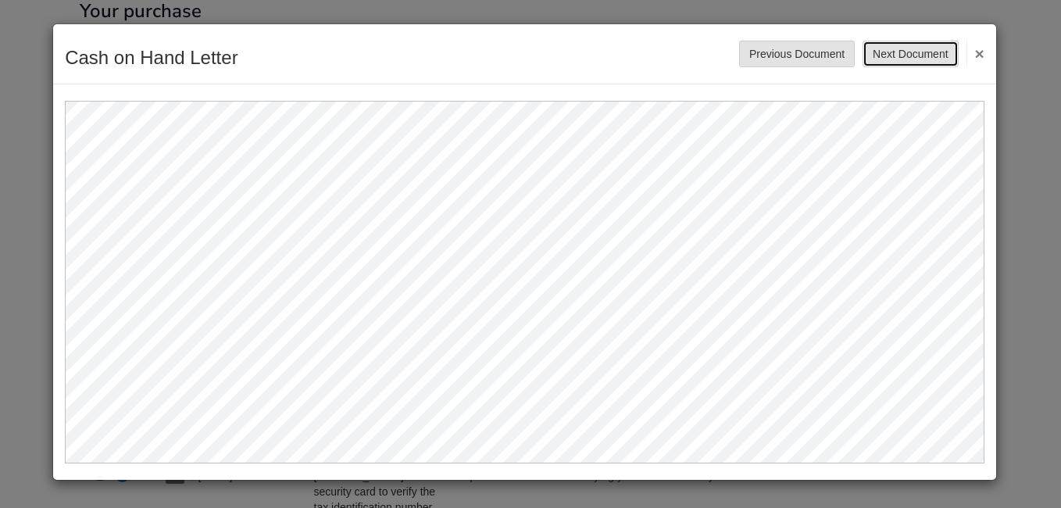
click at [913, 58] on button "Next Document" at bounding box center [910, 54] width 95 height 27
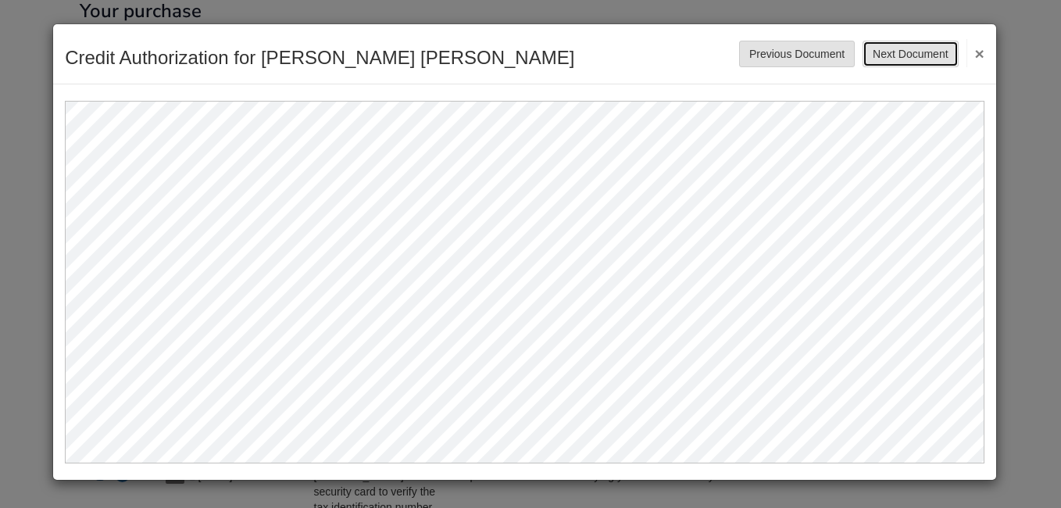
click at [913, 58] on button "Next Document" at bounding box center [910, 54] width 95 height 27
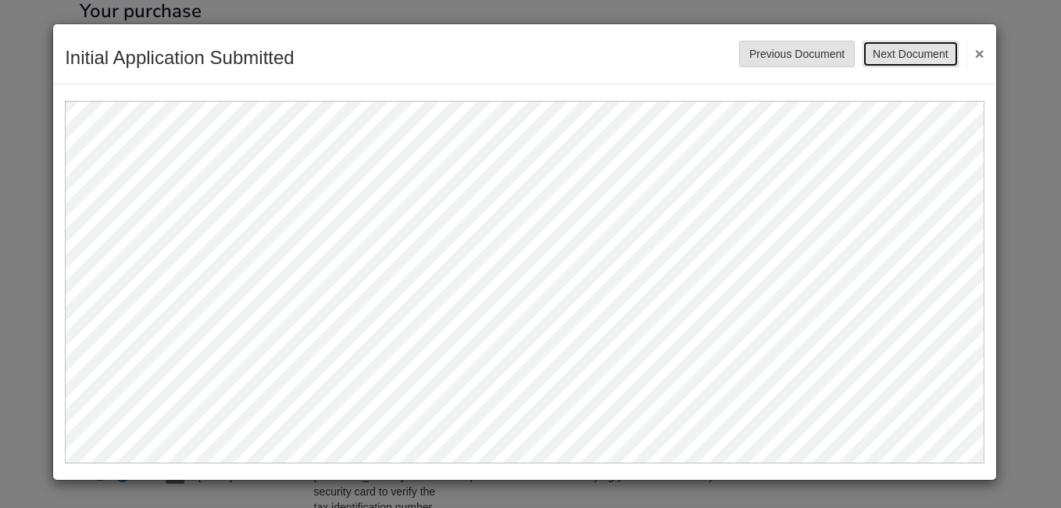
click at [913, 58] on button "Next Document" at bounding box center [910, 54] width 95 height 27
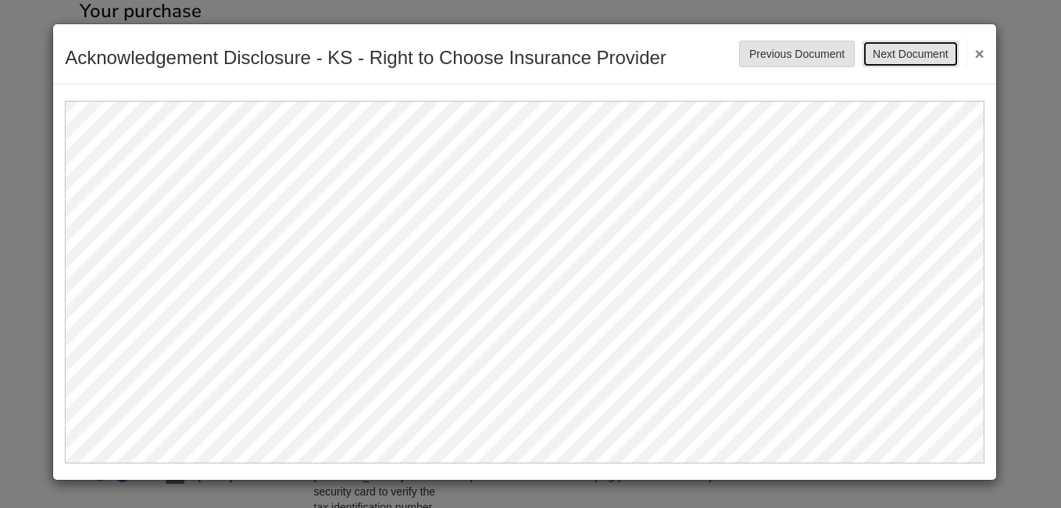
click at [913, 58] on button "Next Document" at bounding box center [910, 54] width 95 height 27
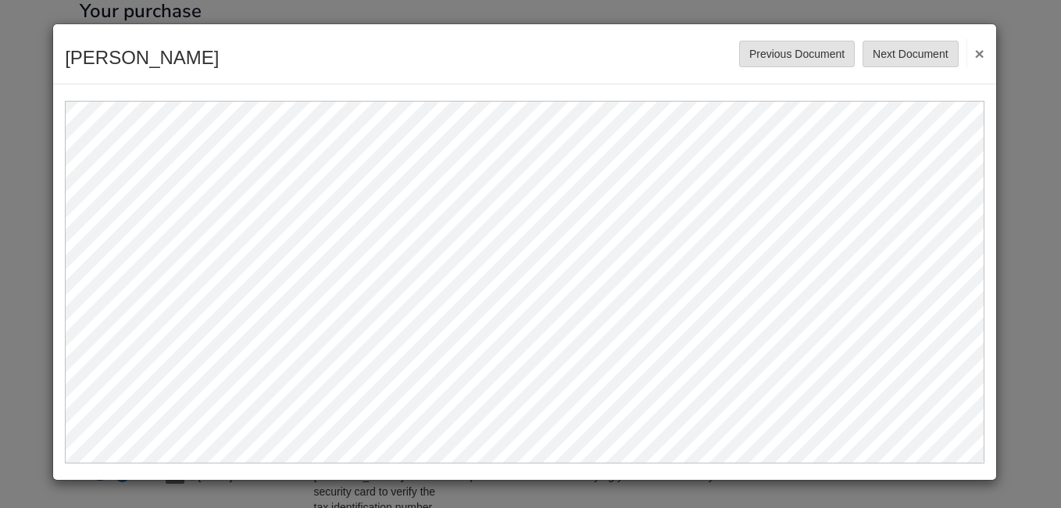
click at [978, 59] on button "×" at bounding box center [975, 53] width 18 height 28
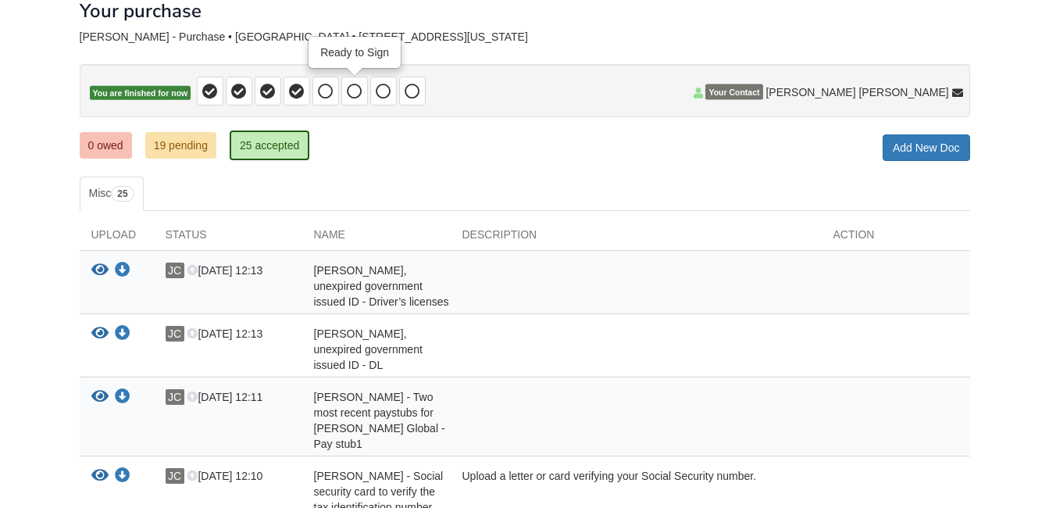
click at [343, 97] on span at bounding box center [354, 91] width 27 height 29
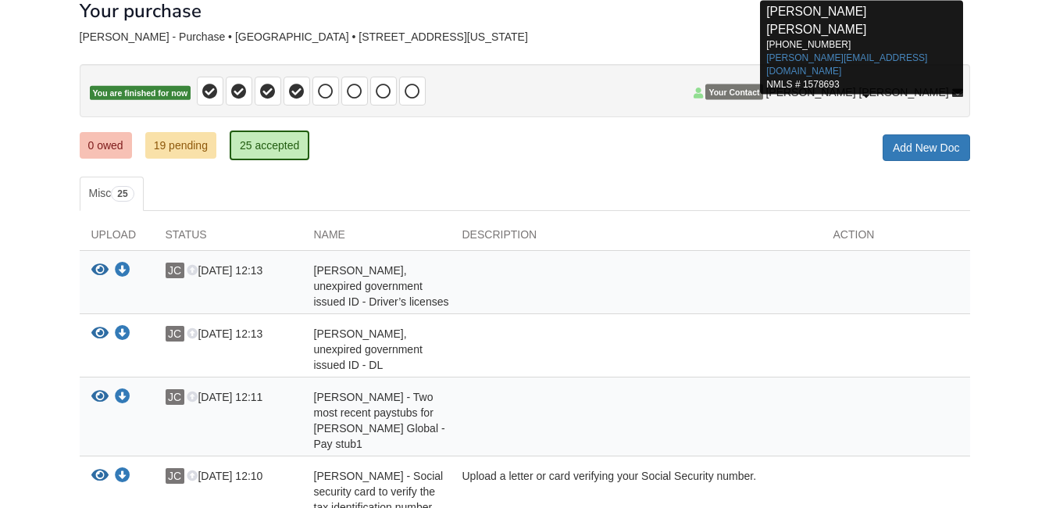
click at [880, 95] on span "[PERSON_NAME] [PERSON_NAME]" at bounding box center [857, 92] width 183 height 16
